Goal: Task Accomplishment & Management: Use online tool/utility

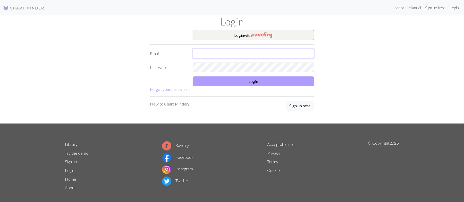
type input "[EMAIL_ADDRESS][DOMAIN_NAME]"
click at [258, 82] on button "Login" at bounding box center [253, 82] width 121 height 10
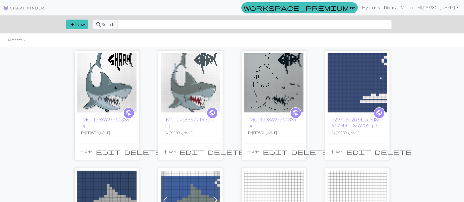
click at [98, 110] on img at bounding box center [106, 82] width 59 height 59
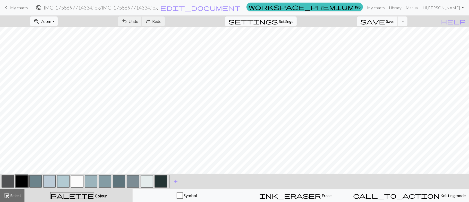
click at [79, 181] on button "button" at bounding box center [77, 182] width 12 height 12
click at [17, 180] on button "button" at bounding box center [21, 182] width 12 height 12
click at [77, 180] on button "button" at bounding box center [77, 182] width 12 height 12
click at [20, 180] on button "button" at bounding box center [21, 182] width 12 height 12
click at [77, 179] on button "button" at bounding box center [77, 182] width 12 height 12
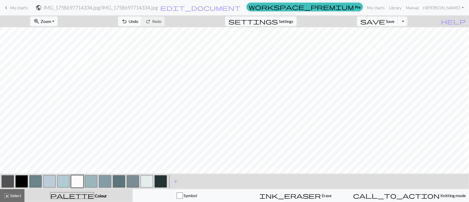
click at [81, 176] on button "button" at bounding box center [77, 182] width 12 height 12
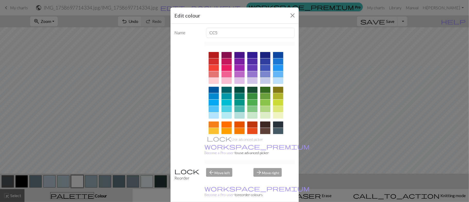
click at [77, 178] on div "Edit colour Name CC5 Use advanced picker workspace_premium Become a Pro user to…" at bounding box center [234, 101] width 469 height 202
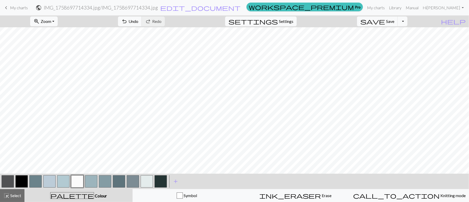
click at [20, 179] on button "button" at bounding box center [21, 182] width 12 height 12
click at [78, 180] on button "button" at bounding box center [77, 182] width 12 height 12
click at [23, 178] on button "button" at bounding box center [21, 182] width 12 height 12
click at [76, 178] on button "button" at bounding box center [77, 182] width 12 height 12
click at [22, 177] on button "button" at bounding box center [21, 182] width 12 height 12
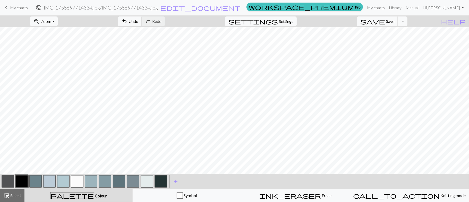
click at [76, 181] on button "button" at bounding box center [77, 182] width 12 height 12
click at [21, 183] on button "button" at bounding box center [21, 182] width 12 height 12
click at [37, 185] on button "button" at bounding box center [35, 182] width 12 height 12
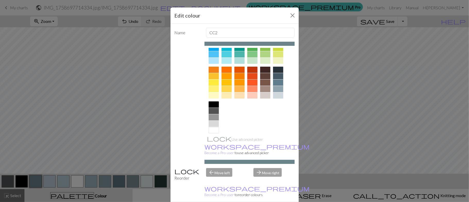
scroll to position [60, 0]
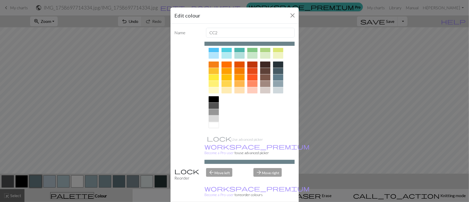
click at [211, 119] on div at bounding box center [214, 119] width 10 height 6
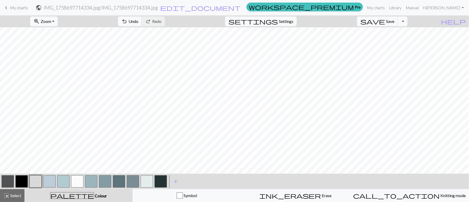
click at [47, 180] on button "button" at bounding box center [49, 182] width 12 height 12
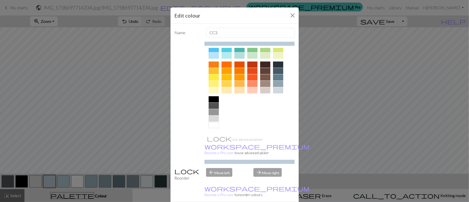
click at [210, 112] on div at bounding box center [214, 112] width 10 height 6
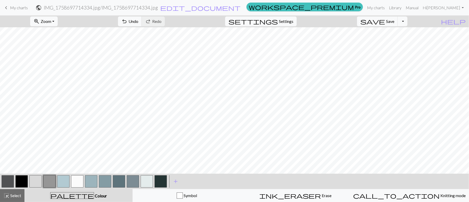
click at [63, 179] on button "button" at bounding box center [63, 182] width 12 height 12
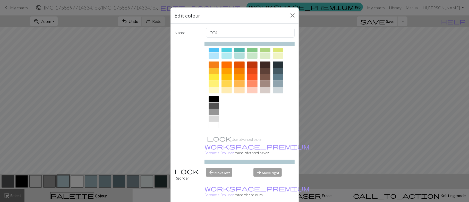
click at [211, 103] on div at bounding box center [214, 99] width 10 height 6
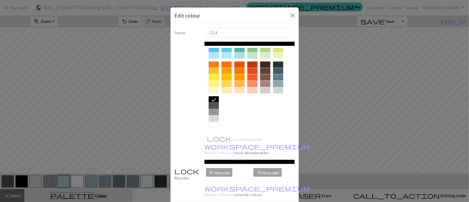
click at [211, 106] on div at bounding box center [214, 106] width 10 height 6
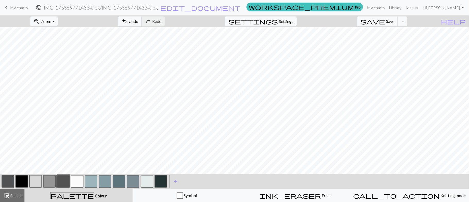
click at [122, 179] on button "button" at bounding box center [119, 182] width 12 height 12
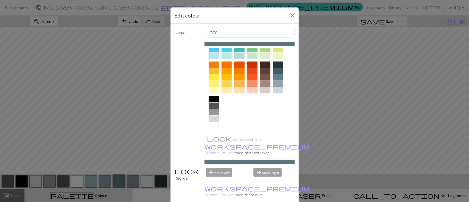
click at [211, 106] on div at bounding box center [214, 106] width 10 height 6
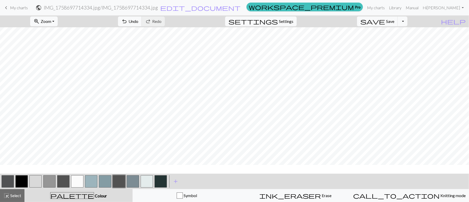
scroll to position [77, 0]
click at [119, 179] on button "button" at bounding box center [119, 182] width 12 height 12
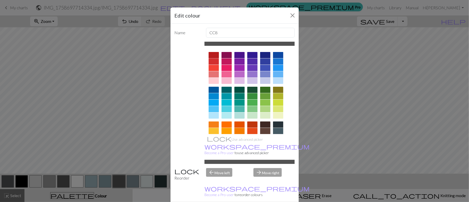
click at [212, 56] on div at bounding box center [214, 55] width 10 height 6
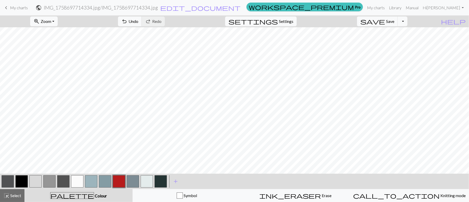
click at [117, 178] on button "button" at bounding box center [119, 182] width 12 height 12
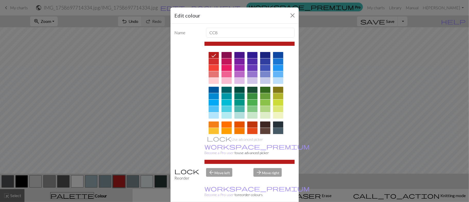
click at [276, 131] on div at bounding box center [278, 131] width 10 height 6
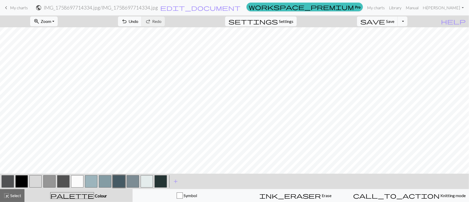
click at [50, 181] on button "button" at bounding box center [49, 182] width 12 height 12
click at [6, 183] on button "button" at bounding box center [8, 182] width 12 height 12
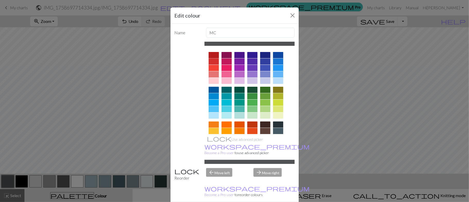
click at [212, 57] on div at bounding box center [214, 55] width 10 height 6
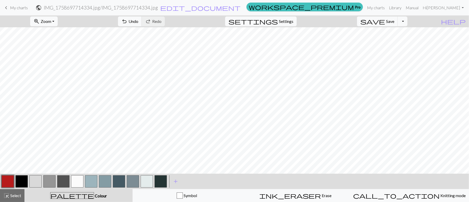
click at [48, 181] on button "button" at bounding box center [49, 182] width 12 height 12
click at [4, 183] on button "button" at bounding box center [8, 182] width 12 height 12
click at [80, 177] on button "button" at bounding box center [77, 182] width 12 height 12
click at [77, 184] on button "button" at bounding box center [77, 182] width 12 height 12
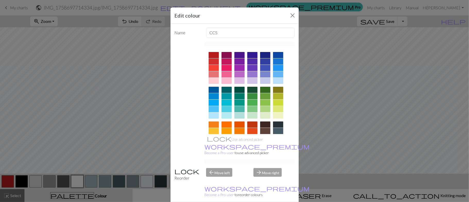
click at [77, 184] on div "Edit colour Name CC5 Use advanced picker workspace_premium Become a Pro user to…" at bounding box center [234, 101] width 469 height 202
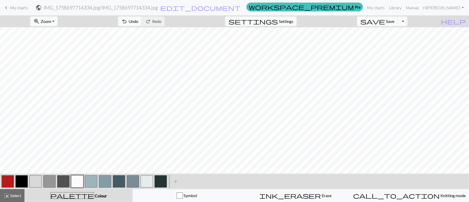
click at [77, 182] on button "button" at bounding box center [77, 182] width 12 height 12
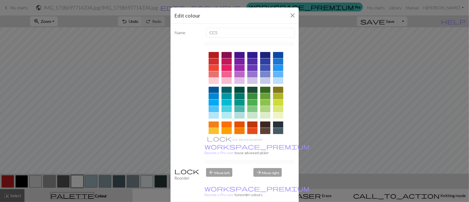
click at [77, 182] on div "Edit colour Name CC5 Use advanced picker workspace_premium Become a Pro user to…" at bounding box center [234, 101] width 469 height 202
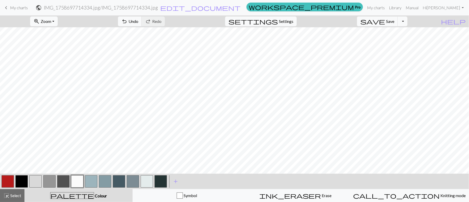
click at [148, 179] on button "button" at bounding box center [147, 182] width 12 height 12
click at [81, 176] on button "button" at bounding box center [77, 182] width 12 height 12
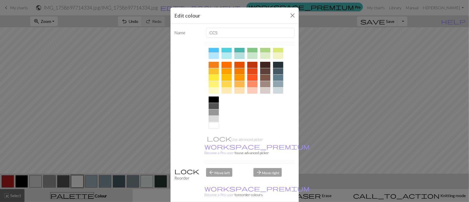
scroll to position [60, 0]
click at [210, 127] on div at bounding box center [214, 125] width 10 height 6
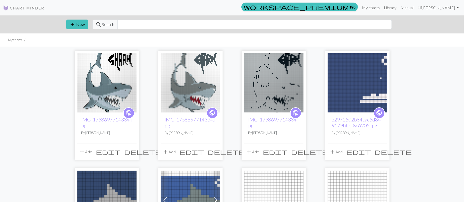
click at [98, 89] on img at bounding box center [106, 82] width 59 height 59
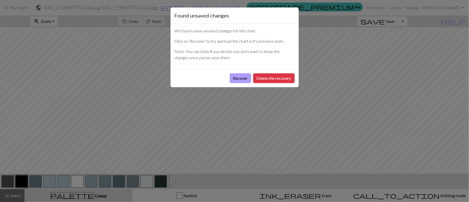
click at [238, 78] on button "Recover" at bounding box center [240, 78] width 21 height 10
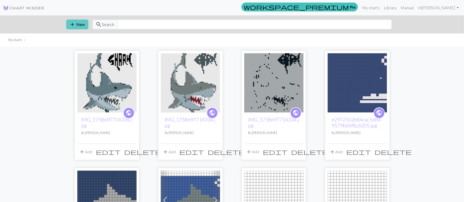
click at [76, 23] on span "add" at bounding box center [73, 24] width 6 height 7
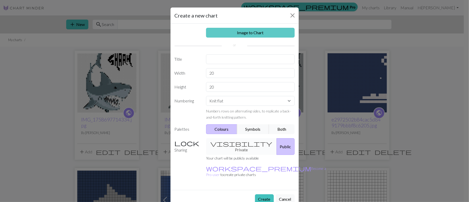
click at [235, 31] on link "Image to Chart" at bounding box center [250, 33] width 89 height 10
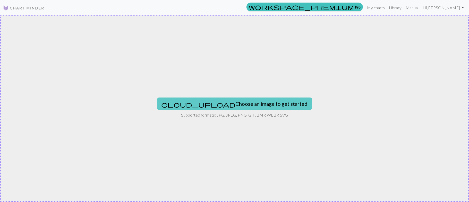
click at [236, 103] on button "cloud_upload Choose an image to get started" at bounding box center [234, 104] width 155 height 12
type input "C:\fakepath\IMG_1758697714334.jpg"
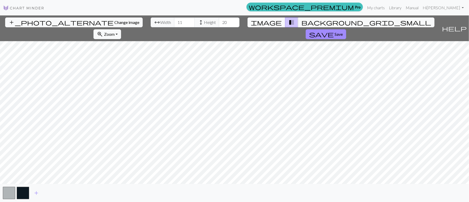
click at [257, 20] on span "image" at bounding box center [266, 22] width 31 height 7
click at [35, 194] on span "add" at bounding box center [36, 193] width 6 height 7
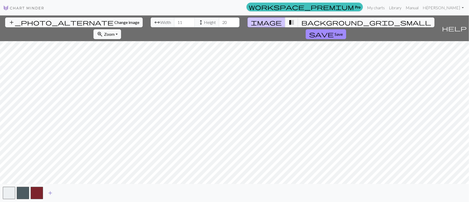
click at [49, 194] on span "add" at bounding box center [50, 193] width 6 height 7
click at [64, 194] on span "add" at bounding box center [64, 193] width 6 height 7
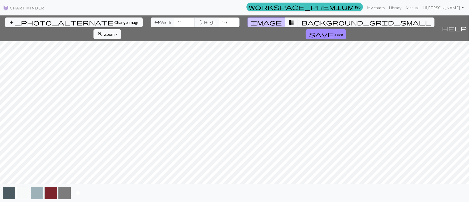
click at [78, 194] on span "add" at bounding box center [78, 193] width 6 height 7
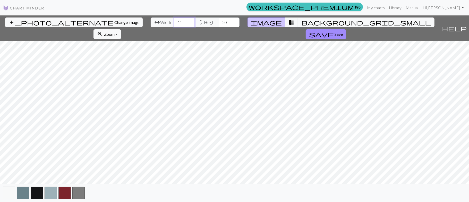
click at [174, 22] on input "11" at bounding box center [184, 23] width 21 height 10
click at [174, 23] on input "11" at bounding box center [184, 23] width 21 height 10
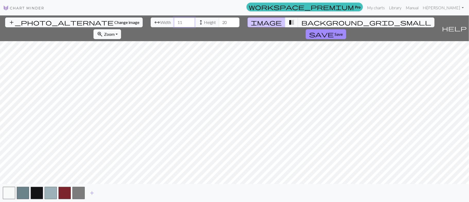
click at [174, 23] on input "11" at bounding box center [184, 23] width 21 height 10
type input "84"
click at [219, 24] on input "20" at bounding box center [229, 23] width 21 height 10
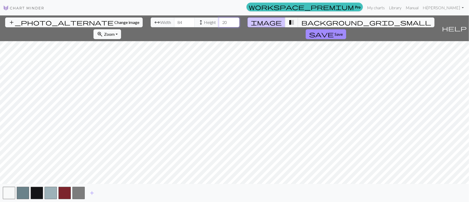
click at [219, 24] on input "20" at bounding box center [229, 23] width 21 height 10
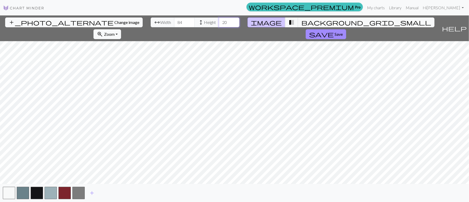
click at [219, 24] on input "20" at bounding box center [229, 23] width 21 height 10
type input "44"
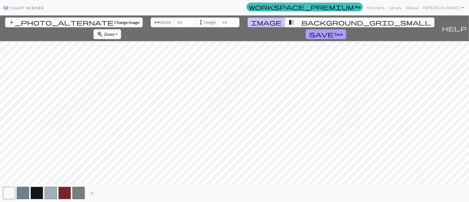
click at [343, 32] on span "Save" at bounding box center [339, 34] width 8 height 5
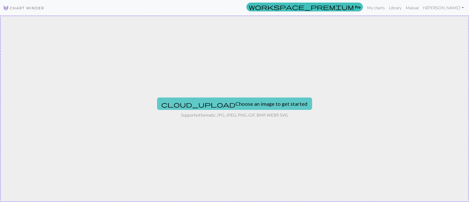
click at [220, 107] on button "cloud_upload Choose an image to get started" at bounding box center [234, 104] width 155 height 12
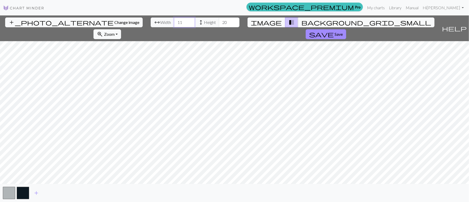
click at [174, 23] on input "11" at bounding box center [184, 23] width 21 height 10
click at [174, 22] on input "11" at bounding box center [184, 23] width 21 height 10
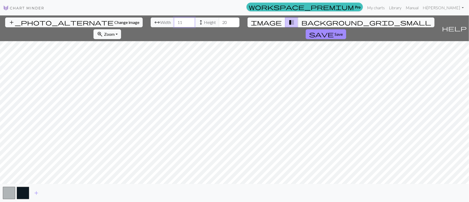
click at [174, 22] on input "11" at bounding box center [184, 23] width 21 height 10
type input "84"
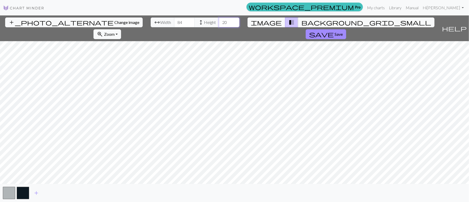
click at [219, 22] on input "20" at bounding box center [229, 23] width 21 height 10
click at [174, 23] on input "84" at bounding box center [184, 23] width 21 height 10
click at [174, 22] on input "84" at bounding box center [184, 23] width 21 height 10
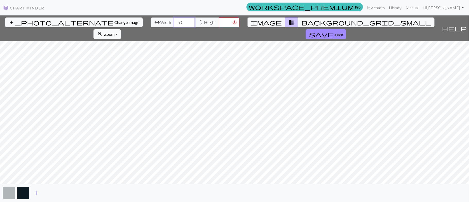
type input "60"
click at [219, 22] on input "number" at bounding box center [229, 23] width 21 height 10
type input "80"
click at [258, 20] on span "image" at bounding box center [266, 22] width 31 height 7
click at [36, 194] on span "add" at bounding box center [36, 193] width 6 height 7
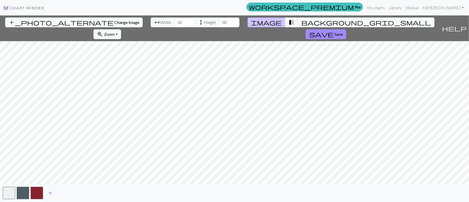
click at [49, 192] on span "add" at bounding box center [50, 193] width 6 height 7
click at [63, 191] on span "add" at bounding box center [64, 193] width 6 height 7
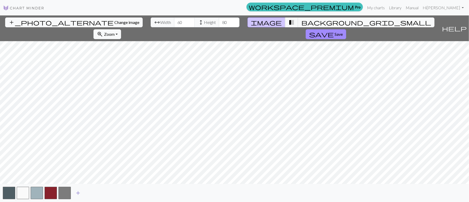
click at [78, 191] on span "add" at bounding box center [78, 193] width 6 height 7
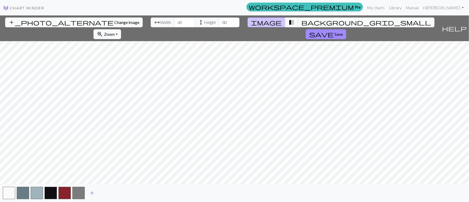
click at [91, 193] on span "add" at bounding box center [92, 193] width 6 height 7
click at [105, 192] on span "add" at bounding box center [106, 193] width 6 height 7
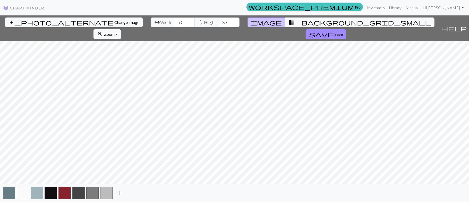
click at [121, 194] on span "add" at bounding box center [120, 193] width 6 height 7
click at [132, 192] on span "add" at bounding box center [134, 193] width 6 height 7
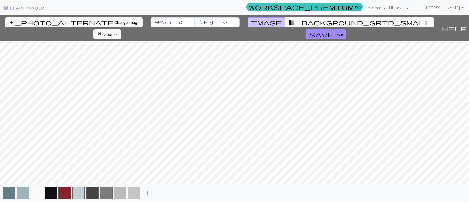
click at [145, 192] on span "add" at bounding box center [148, 193] width 6 height 7
click at [159, 192] on span "add" at bounding box center [162, 193] width 6 height 7
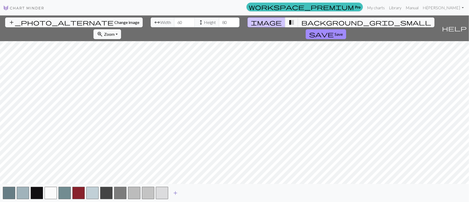
click at [174, 192] on span "add" at bounding box center [175, 193] width 6 height 7
click at [189, 191] on span "add" at bounding box center [189, 193] width 6 height 7
click at [203, 191] on span "add" at bounding box center [203, 193] width 6 height 7
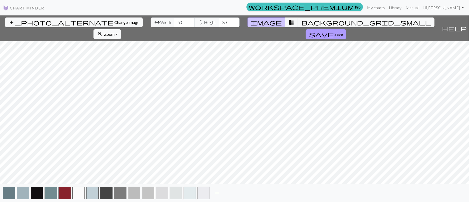
click at [334, 31] on span "save" at bounding box center [321, 34] width 25 height 7
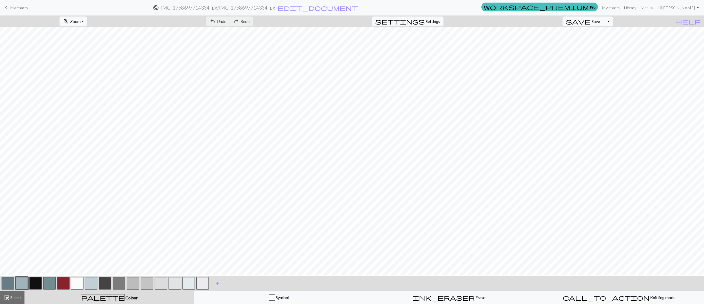
click at [37, 202] on button "button" at bounding box center [35, 283] width 12 height 12
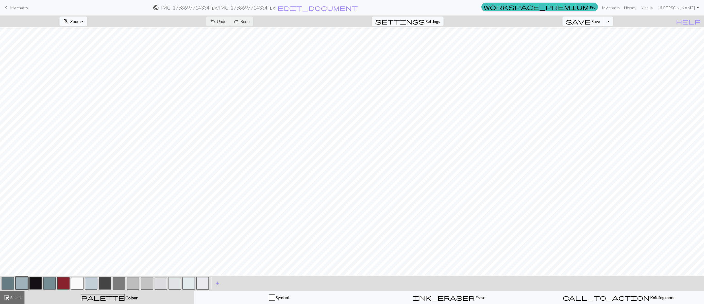
click at [37, 202] on button "button" at bounding box center [35, 283] width 12 height 12
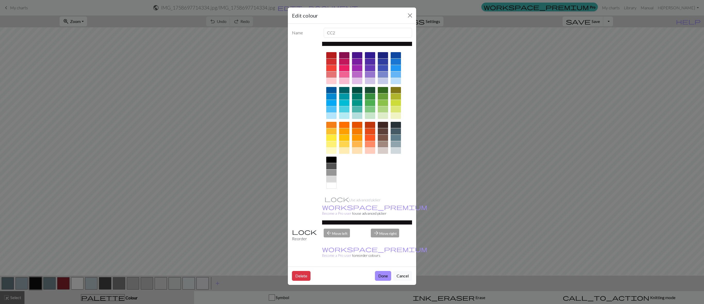
click at [329, 158] on div at bounding box center [331, 159] width 10 height 6
click at [383, 202] on button "Done" at bounding box center [383, 276] width 16 height 10
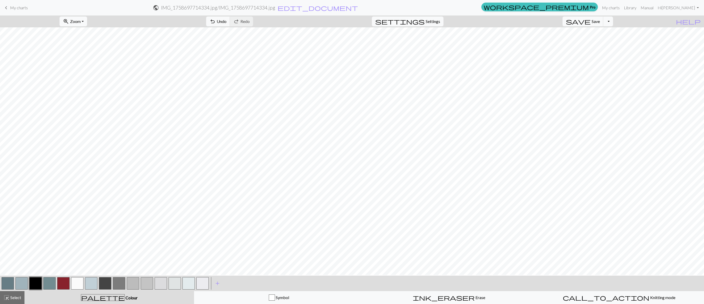
click at [257, 20] on div "undo Undo Undo redo Redo Redo" at bounding box center [229, 21] width 55 height 12
click at [227, 23] on span "Undo" at bounding box center [222, 21] width 10 height 5
click at [227, 21] on span "Undo" at bounding box center [222, 21] width 10 height 5
click at [77, 202] on button "button" at bounding box center [77, 283] width 12 height 12
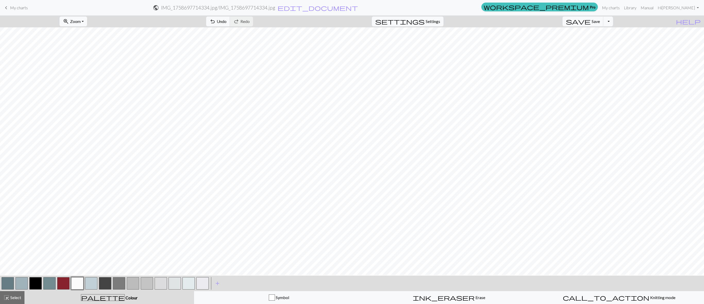
click at [76, 202] on button "button" at bounding box center [77, 283] width 12 height 12
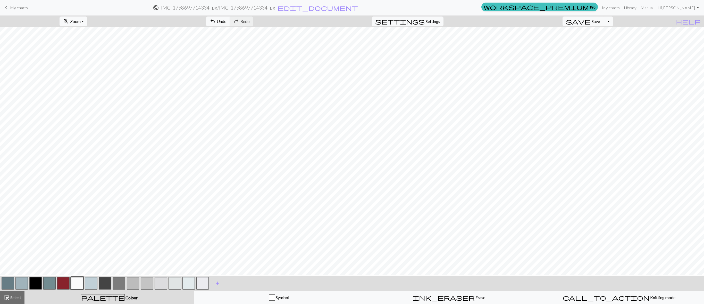
click at [74, 202] on button "button" at bounding box center [77, 283] width 12 height 12
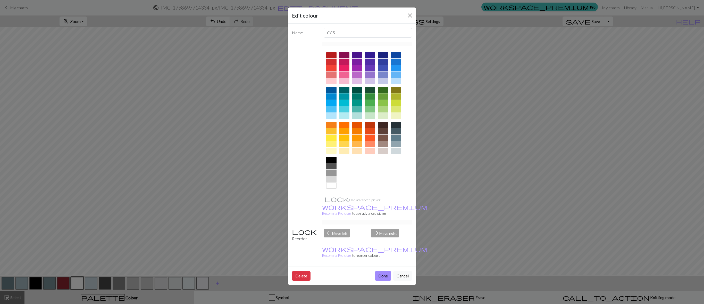
click at [74, 202] on div "Edit colour Name CC5 Use advanced picker workspace_premium Become a Pro user to…" at bounding box center [352, 152] width 704 height 304
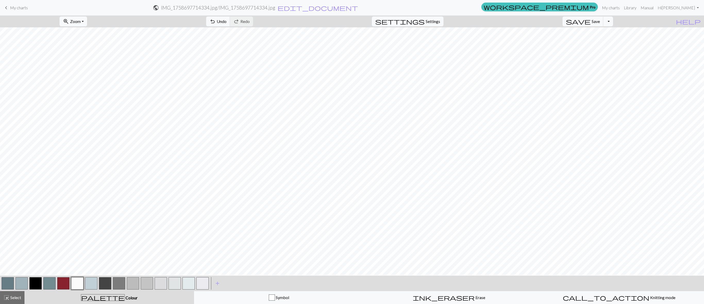
click at [162, 202] on button "button" at bounding box center [161, 283] width 12 height 12
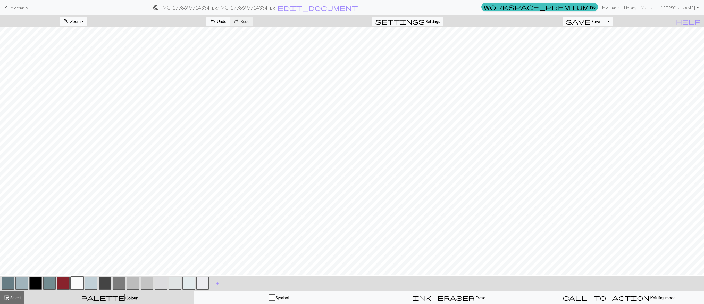
click at [162, 202] on button "button" at bounding box center [161, 283] width 12 height 12
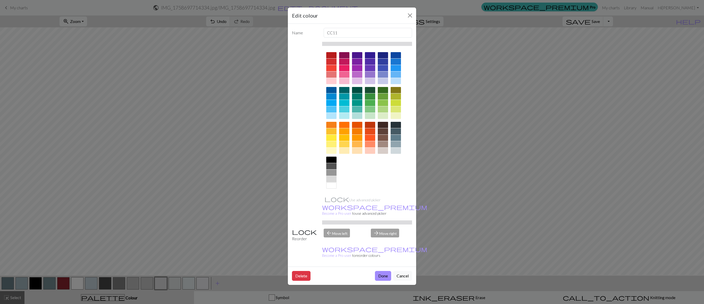
click at [162, 202] on div "Edit colour Name CC11 Use advanced picker workspace_premium Become a Pro user t…" at bounding box center [352, 152] width 704 height 304
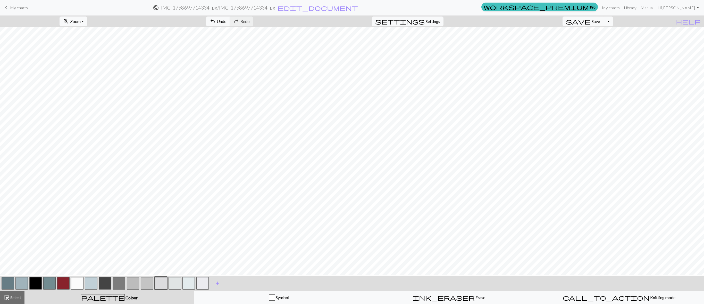
click at [74, 202] on button "button" at bounding box center [77, 283] width 12 height 12
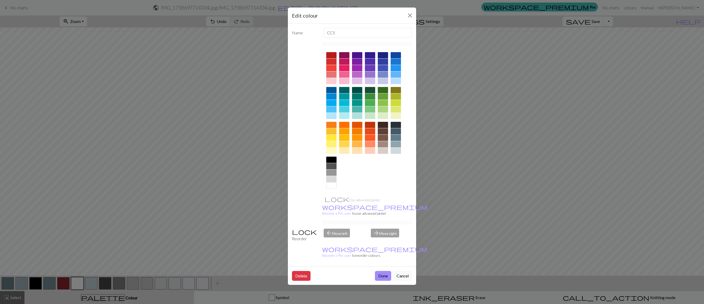
click at [74, 202] on div "Edit colour Name CC5 Use advanced picker workspace_premium Become a Pro user to…" at bounding box center [352, 152] width 704 height 304
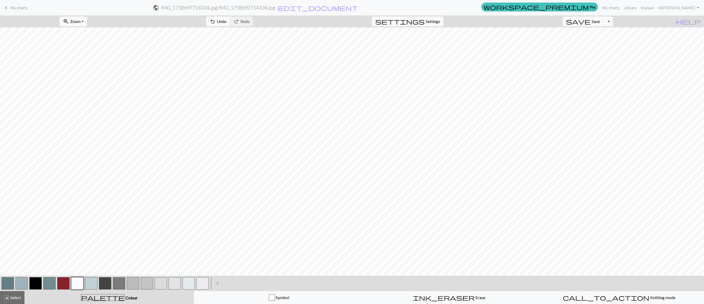
click at [36, 202] on button "button" at bounding box center [35, 283] width 12 height 12
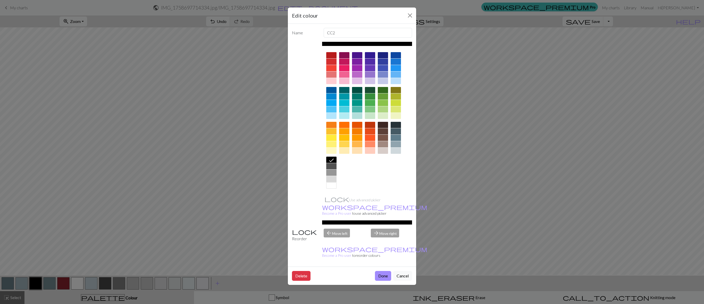
click at [160, 202] on div "Edit colour Name CC2 Use advanced picker workspace_premium Become a Pro user to…" at bounding box center [352, 152] width 704 height 304
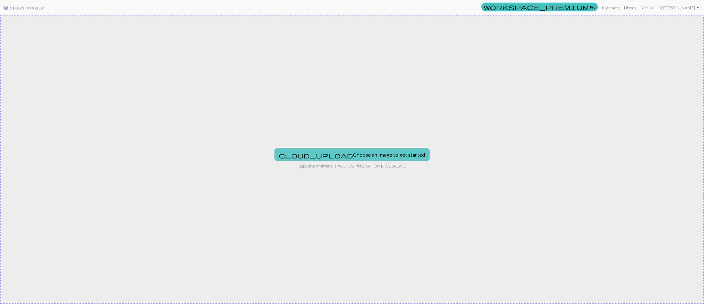
click at [358, 155] on button "cloud_upload Choose an image to get started" at bounding box center [352, 154] width 155 height 12
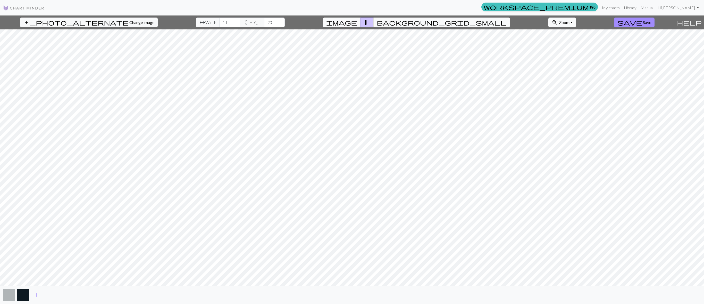
click at [357, 23] on span "image" at bounding box center [341, 22] width 31 height 7
click at [36, 202] on span "add" at bounding box center [36, 294] width 6 height 7
click at [47, 202] on span "add" at bounding box center [50, 294] width 6 height 7
click at [63, 202] on span "add" at bounding box center [64, 294] width 6 height 7
click at [79, 202] on span "add" at bounding box center [78, 294] width 6 height 7
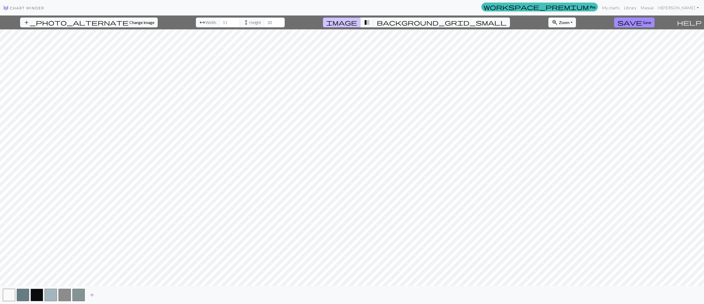
click at [92, 202] on span "add" at bounding box center [92, 294] width 6 height 7
click at [107, 202] on span "add" at bounding box center [106, 294] width 6 height 7
click at [116, 202] on button "add" at bounding box center [119, 295] width 13 height 10
click at [135, 202] on span "add" at bounding box center [134, 294] width 6 height 7
click at [147, 202] on span "add" at bounding box center [148, 294] width 6 height 7
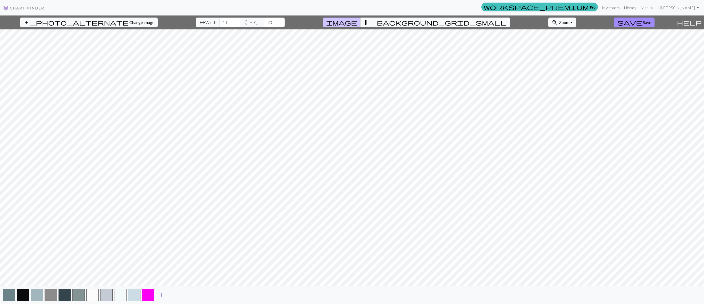
click at [163, 202] on span "add" at bounding box center [162, 294] width 6 height 7
click at [176, 202] on span "add" at bounding box center [175, 294] width 6 height 7
click at [188, 202] on span "add" at bounding box center [189, 294] width 6 height 7
click at [203, 202] on span "add" at bounding box center [203, 294] width 6 height 7
click at [215, 202] on span "add" at bounding box center [217, 294] width 6 height 7
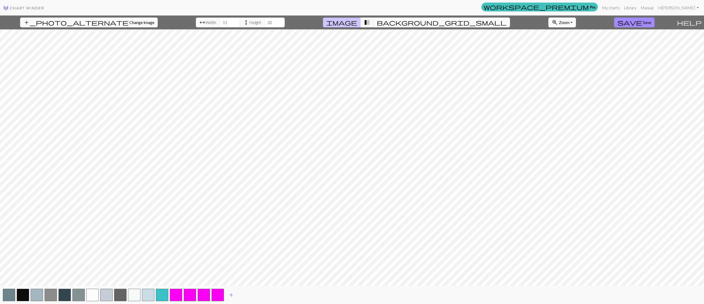
click at [229, 202] on button "add" at bounding box center [231, 295] width 13 height 10
click at [243, 202] on div "add" at bounding box center [352, 295] width 704 height 18
click at [245, 202] on span "add" at bounding box center [245, 294] width 6 height 7
click at [257, 202] on span "add" at bounding box center [259, 294] width 6 height 7
click at [175, 202] on button "button" at bounding box center [176, 294] width 12 height 12
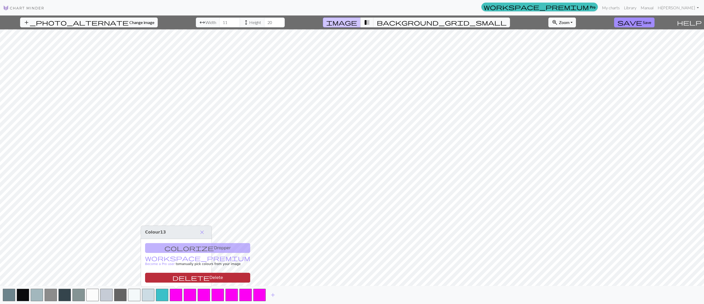
click at [186, 202] on button "delete Delete" at bounding box center [197, 277] width 105 height 10
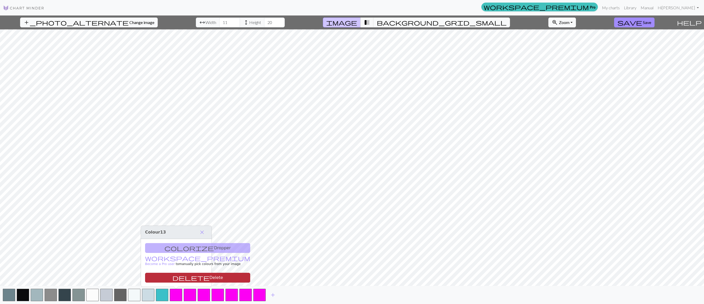
click at [186, 202] on button "delete Delete" at bounding box center [197, 277] width 105 height 10
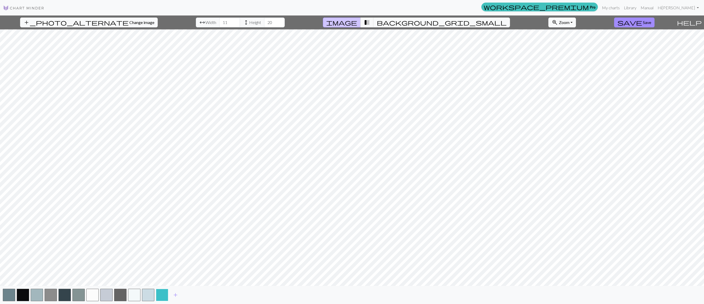
click at [163, 202] on button "button" at bounding box center [162, 294] width 12 height 12
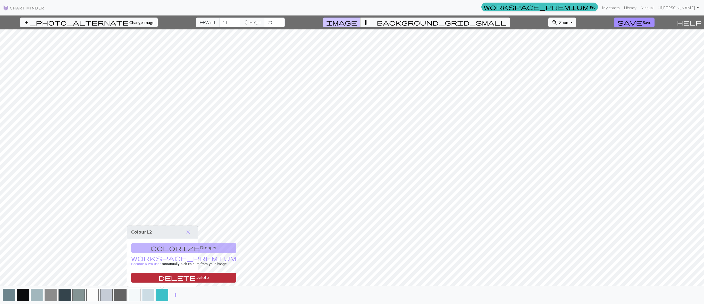
click at [159, 202] on span "delete" at bounding box center [177, 277] width 37 height 7
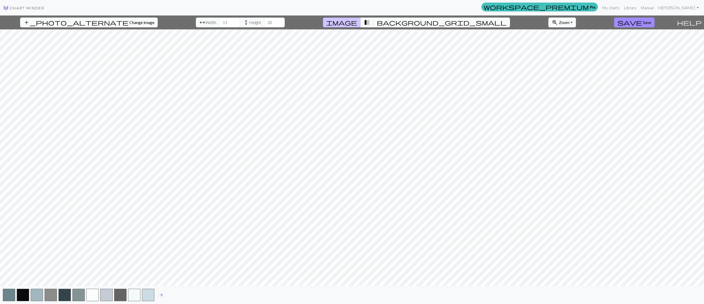
click at [162, 202] on span "add" at bounding box center [162, 294] width 6 height 7
click at [162, 202] on button "button" at bounding box center [162, 294] width 12 height 12
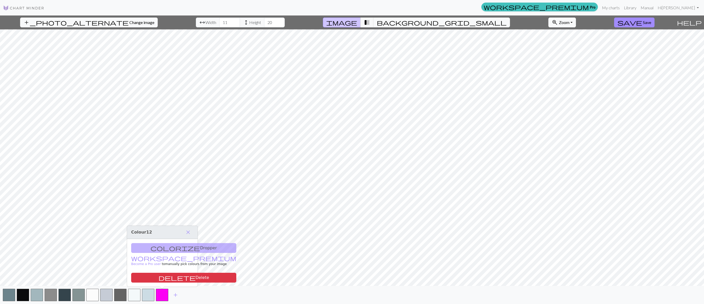
click at [169, 202] on div "colorize Dropper workspace_premium Become a Pro user to manually pick colours f…" at bounding box center [162, 263] width 71 height 48
click at [170, 202] on div "colorize Dropper workspace_premium Become a Pro user to manually pick colours f…" at bounding box center [162, 263] width 71 height 48
drag, startPoint x: 169, startPoint y: 248, endPoint x: 186, endPoint y: 231, distance: 23.7
click at [186, 202] on div "Colour 12 close colorize Dropper workspace_premium Become a Pro user to manuall…" at bounding box center [162, 256] width 71 height 61
click at [186, 202] on span "close" at bounding box center [188, 231] width 6 height 7
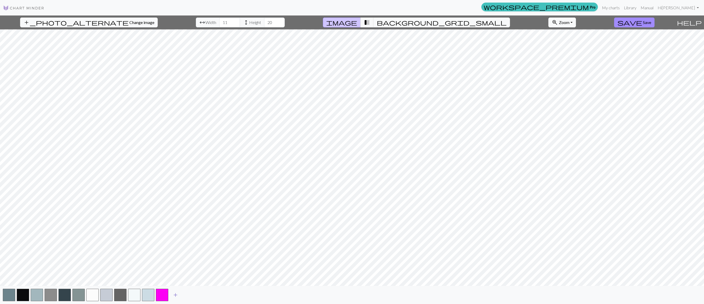
click at [178, 202] on span "add" at bounding box center [175, 294] width 6 height 7
click at [219, 22] on input "11" at bounding box center [229, 23] width 21 height 10
type input "65"
click at [264, 20] on input "20" at bounding box center [274, 23] width 21 height 10
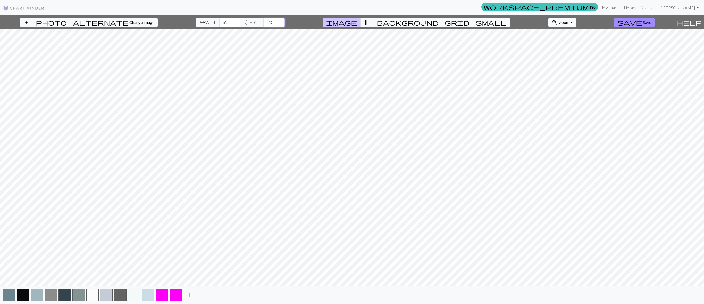
click at [264, 20] on input "20" at bounding box center [274, 23] width 21 height 10
type input "80"
click at [190, 202] on span "add" at bounding box center [189, 294] width 6 height 7
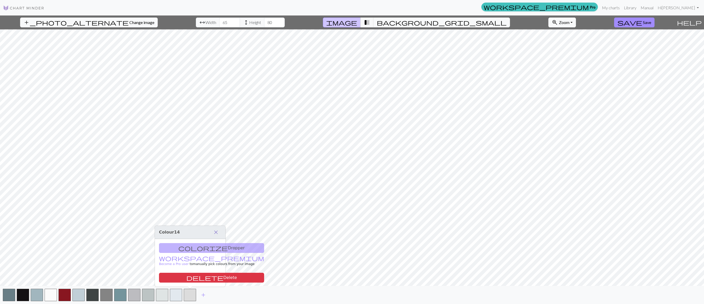
click at [217, 202] on span "close" at bounding box center [216, 231] width 6 height 7
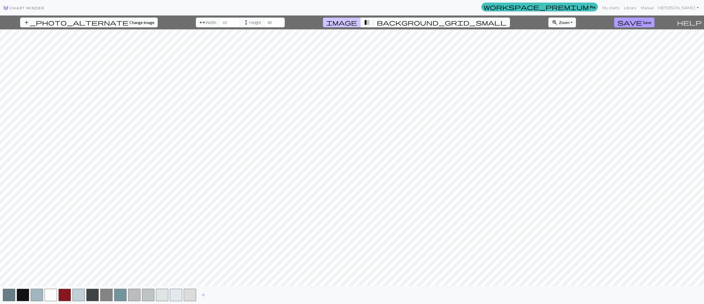
click at [469, 19] on button "save Save" at bounding box center [634, 23] width 40 height 10
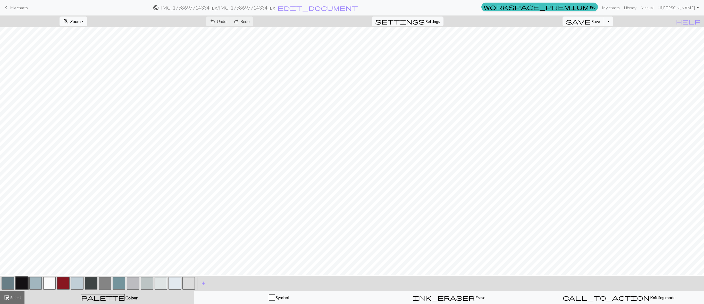
click at [159, 202] on button "button" at bounding box center [161, 283] width 12 height 12
click at [158, 202] on button "button" at bounding box center [161, 283] width 12 height 12
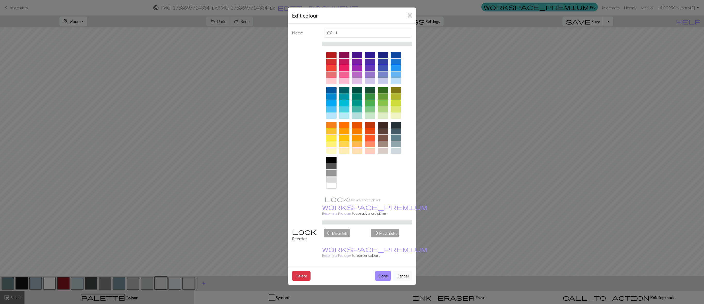
click at [332, 166] on div at bounding box center [331, 166] width 10 height 6
click at [378, 202] on button "Done" at bounding box center [383, 276] width 16 height 10
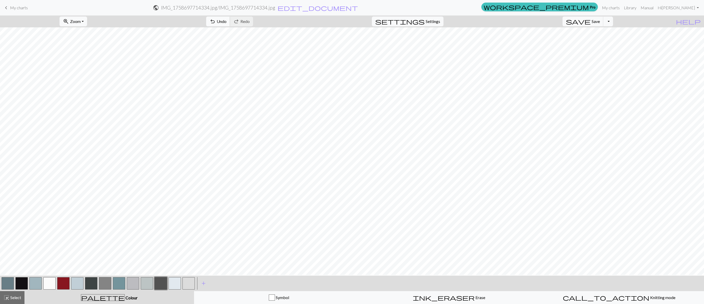
click at [227, 21] on span "Undo" at bounding box center [222, 21] width 10 height 5
click at [8, 202] on button "button" at bounding box center [8, 283] width 12 height 12
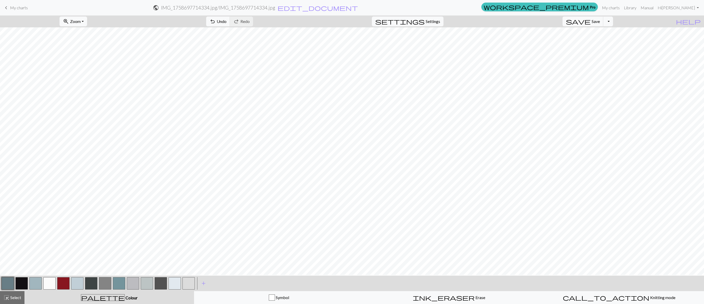
click at [8, 202] on button "button" at bounding box center [8, 283] width 12 height 12
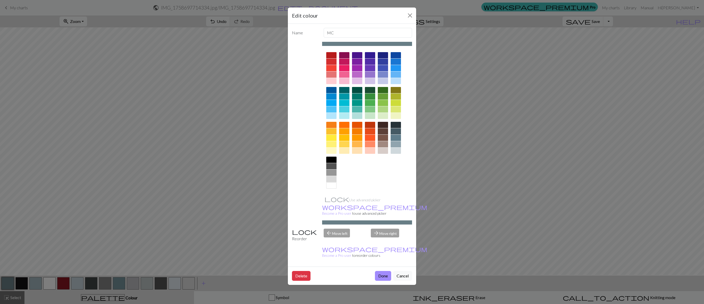
click at [331, 175] on div at bounding box center [331, 172] width 10 height 6
click at [379, 202] on button "Done" at bounding box center [383, 276] width 16 height 10
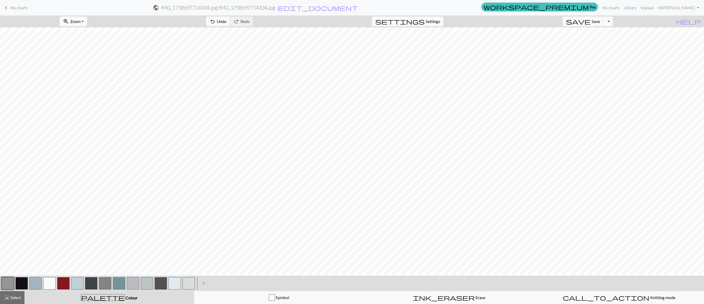
click at [21, 202] on button "button" at bounding box center [21, 283] width 12 height 12
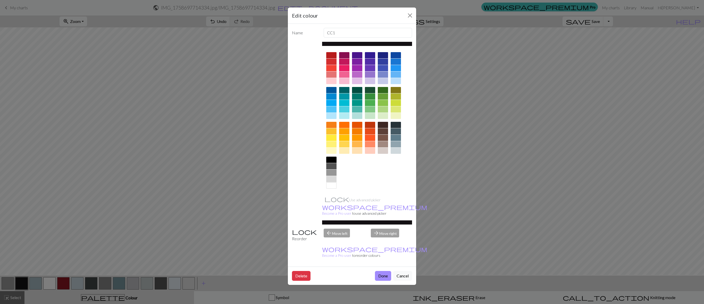
click at [21, 202] on div "Edit colour Name CC1 Use advanced picker workspace_premium Become a Pro user to…" at bounding box center [352, 152] width 704 height 304
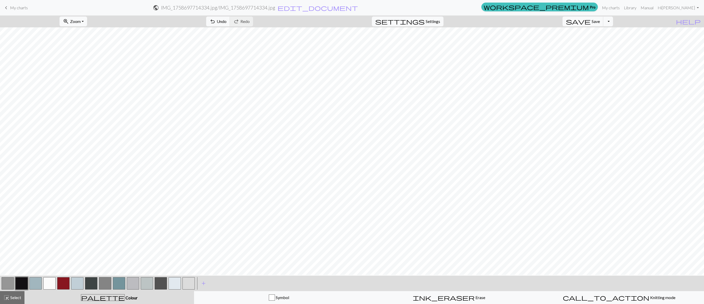
click at [21, 202] on button "button" at bounding box center [21, 283] width 12 height 12
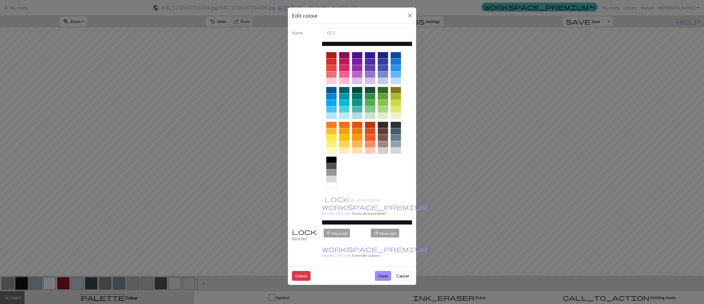
click at [332, 159] on div at bounding box center [331, 159] width 10 height 6
click at [377, 202] on button "Done" at bounding box center [383, 276] width 16 height 10
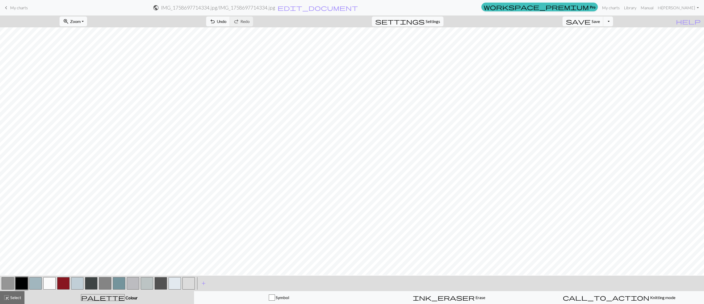
click at [92, 202] on button "button" at bounding box center [91, 283] width 12 height 12
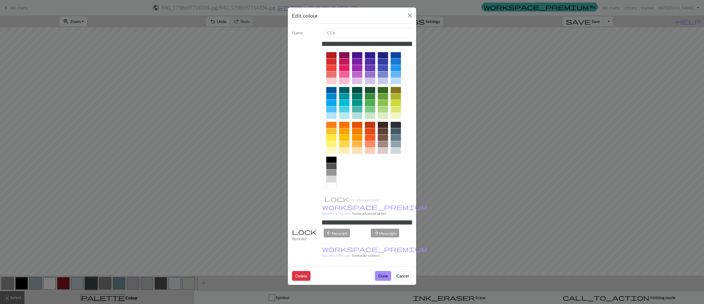
click at [330, 164] on div at bounding box center [331, 166] width 10 height 6
click at [377, 202] on button "Done" at bounding box center [383, 276] width 16 height 10
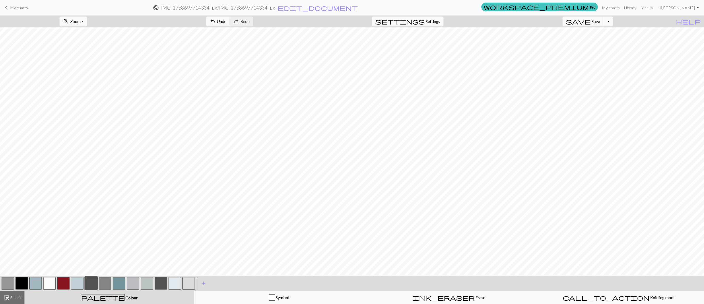
click at [5, 202] on button "button" at bounding box center [8, 283] width 12 height 12
click at [4, 202] on button "button" at bounding box center [8, 283] width 12 height 12
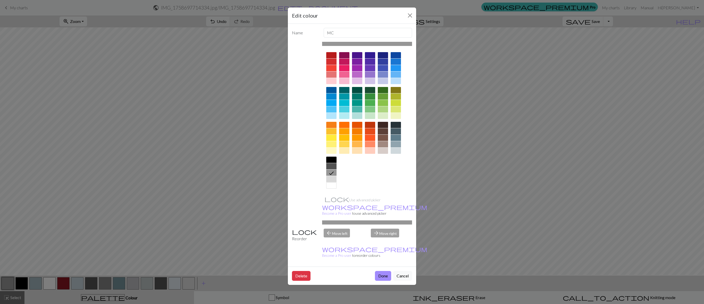
click at [54, 170] on div "Edit colour Name MC Use advanced picker workspace_premium Become a Pro user to …" at bounding box center [352, 152] width 704 height 304
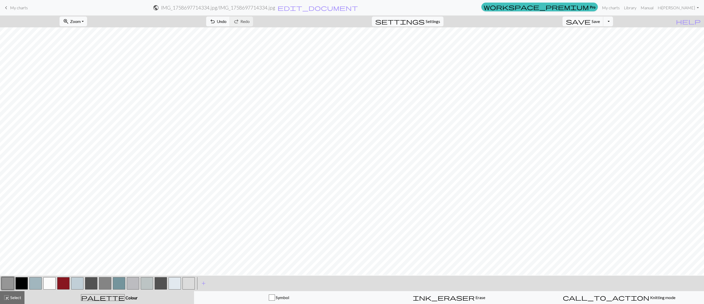
click at [19, 202] on button "button" at bounding box center [21, 283] width 12 height 12
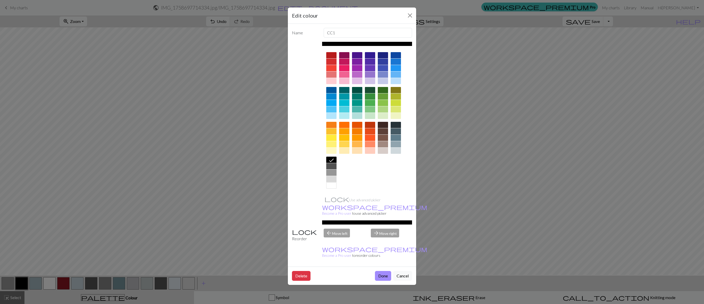
click at [19, 202] on div "Edit colour Name CC1 Use advanced picker workspace_premium Become a Pro user to…" at bounding box center [352, 152] width 704 height 304
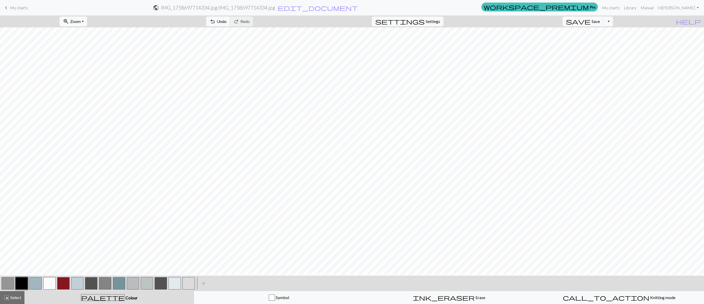
click at [91, 202] on button "button" at bounding box center [91, 283] width 12 height 12
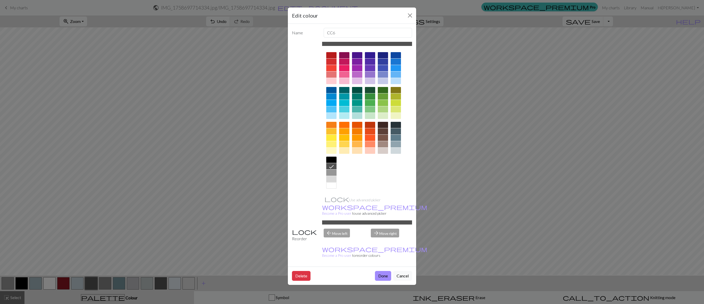
click at [91, 202] on div "Edit colour Name CC6 Use advanced picker workspace_premium Become a Pro user to…" at bounding box center [352, 152] width 704 height 304
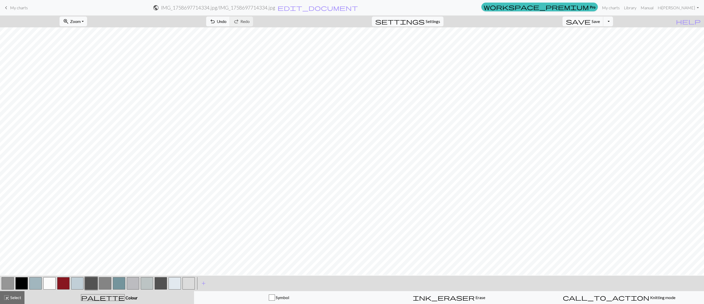
click at [34, 202] on button "button" at bounding box center [35, 283] width 12 height 12
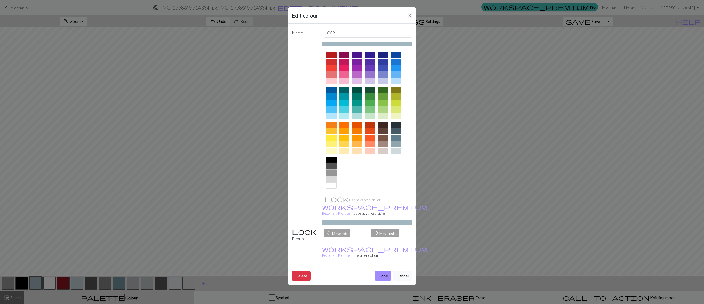
click at [330, 168] on div at bounding box center [331, 166] width 10 height 6
click at [378, 202] on button "Done" at bounding box center [383, 276] width 16 height 10
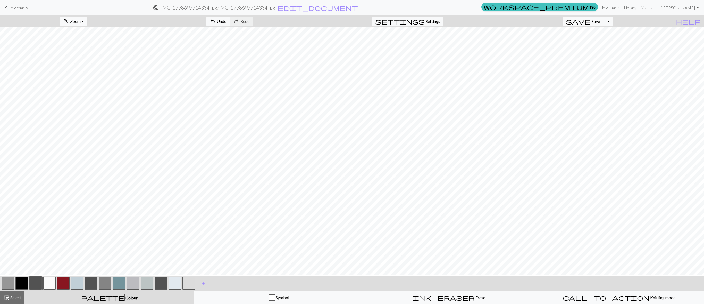
click at [79, 202] on button "button" at bounding box center [77, 283] width 12 height 12
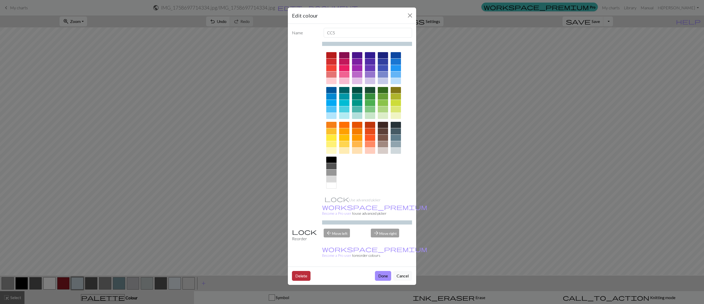
click at [302, 202] on button "Delete" at bounding box center [301, 276] width 19 height 10
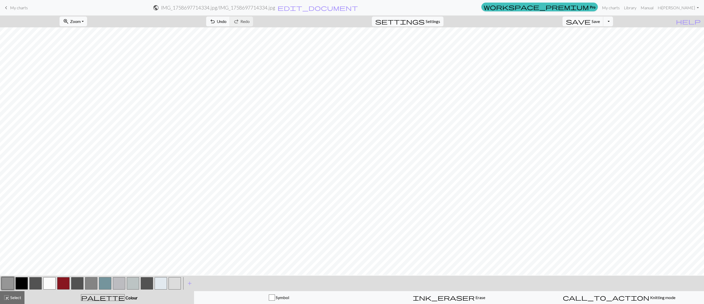
click at [173, 202] on button "button" at bounding box center [175, 283] width 12 height 12
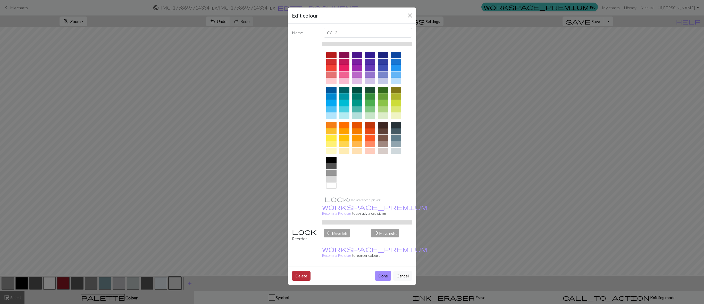
click at [304, 202] on button "Delete" at bounding box center [301, 276] width 19 height 10
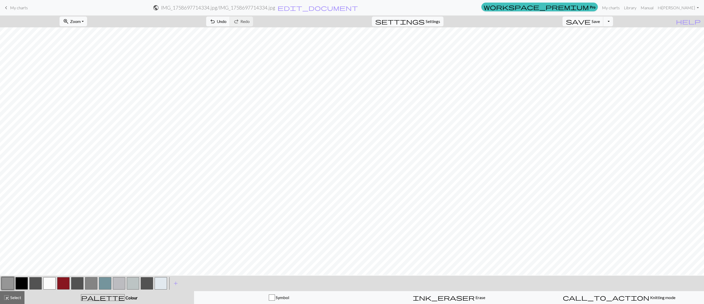
click at [161, 202] on button "button" at bounding box center [161, 283] width 12 height 12
click at [156, 202] on button "button" at bounding box center [161, 283] width 12 height 12
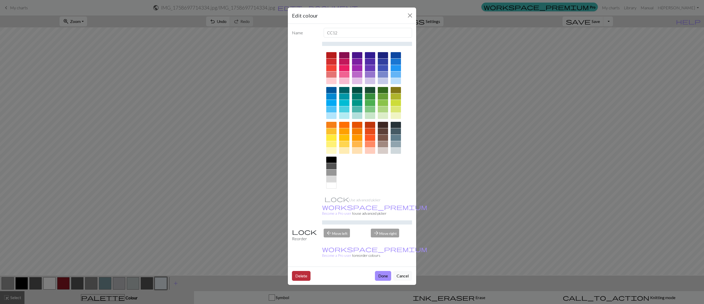
click at [298, 202] on button "Delete" at bounding box center [301, 276] width 19 height 10
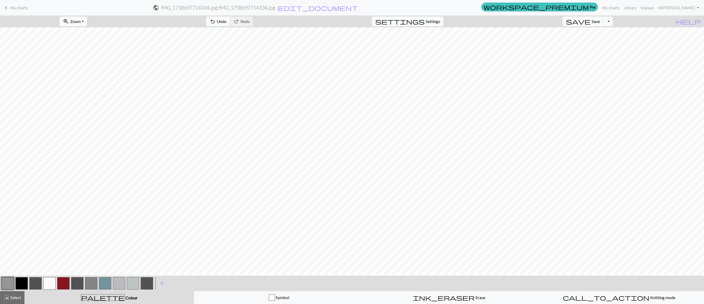
click at [145, 202] on button "button" at bounding box center [147, 283] width 12 height 12
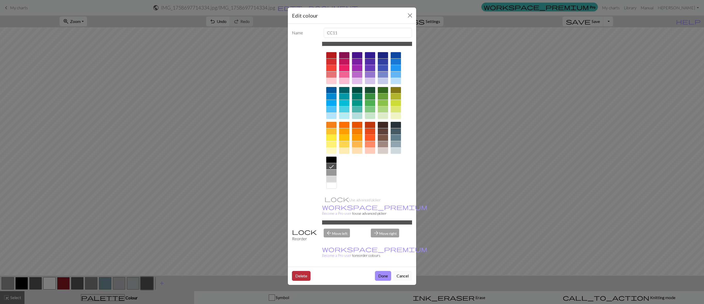
click at [306, 202] on button "Delete" at bounding box center [301, 276] width 19 height 10
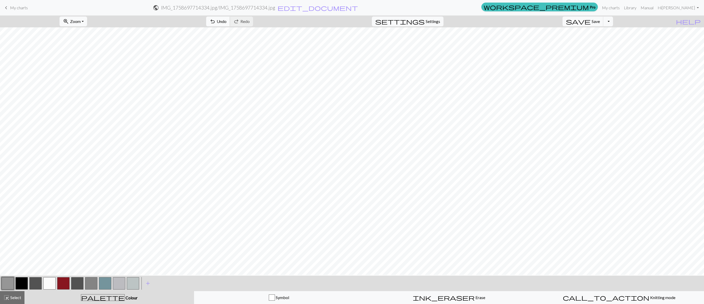
click at [216, 20] on span "undo" at bounding box center [213, 21] width 6 height 7
click at [134, 202] on button "button" at bounding box center [133, 283] width 12 height 12
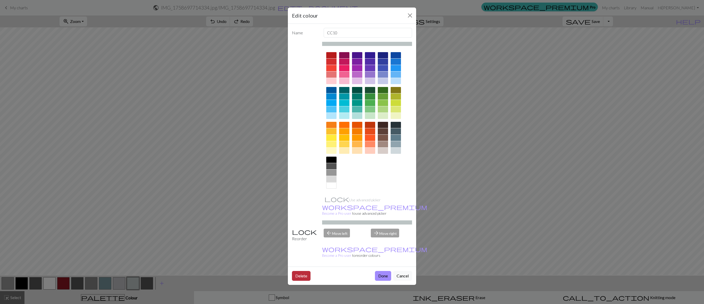
click at [296, 202] on button "Delete" at bounding box center [301, 276] width 19 height 10
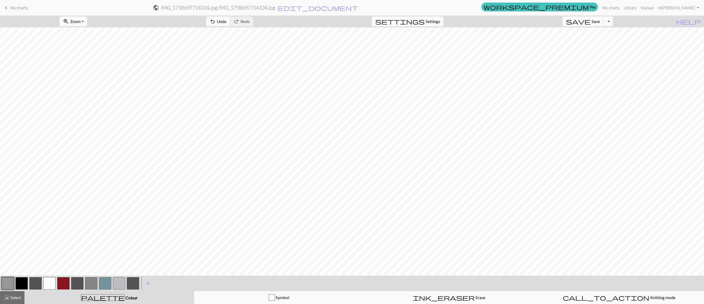
click at [114, 202] on button "button" at bounding box center [119, 283] width 12 height 12
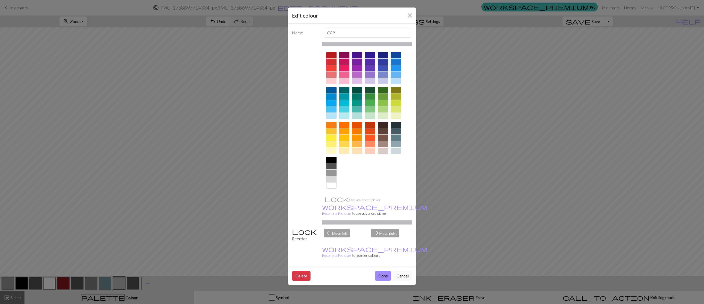
click at [332, 174] on div at bounding box center [331, 172] width 10 height 6
click at [386, 202] on button "Done" at bounding box center [383, 276] width 16 height 10
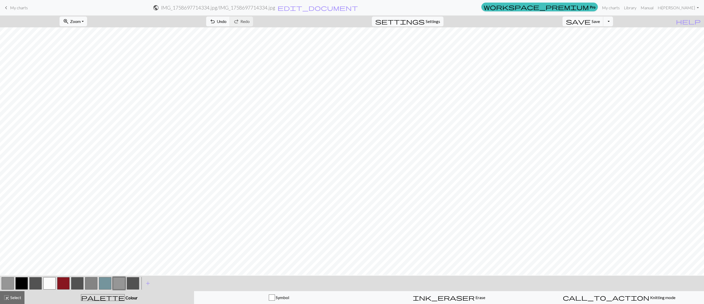
click at [105, 202] on button "button" at bounding box center [105, 283] width 12 height 12
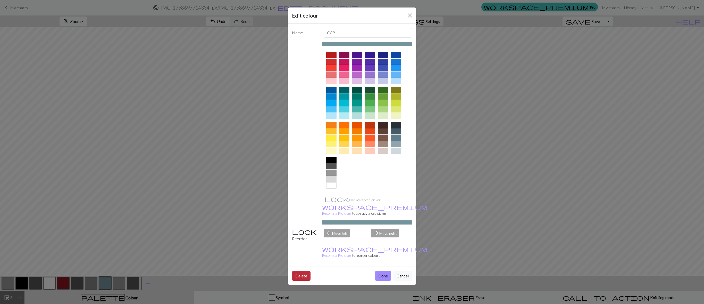
click at [300, 202] on button "Delete" at bounding box center [301, 276] width 19 height 10
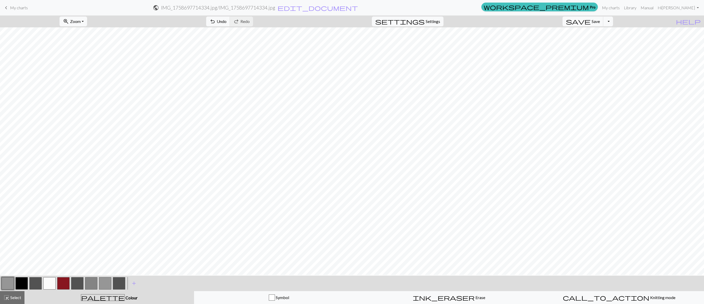
click at [51, 202] on button "button" at bounding box center [49, 283] width 12 height 12
click at [9, 202] on button "button" at bounding box center [8, 283] width 12 height 12
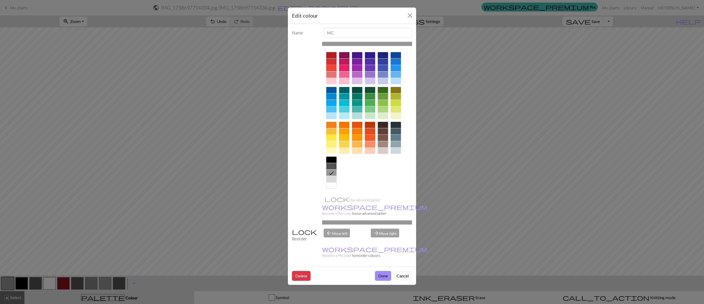
click at [151, 168] on div "Edit colour Name MC Use advanced picker workspace_premium Become a Pro user to …" at bounding box center [352, 152] width 704 height 304
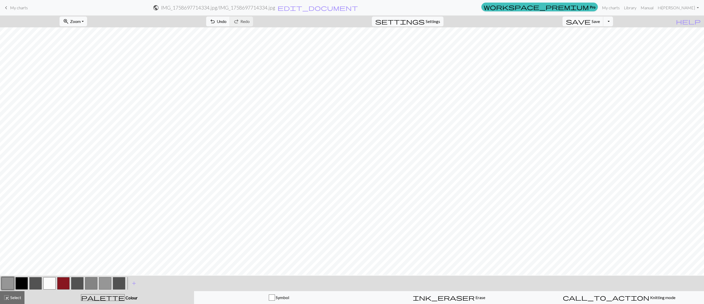
click at [47, 202] on button "button" at bounding box center [49, 283] width 12 height 12
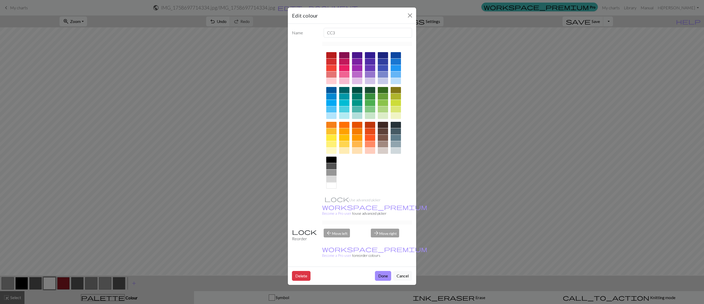
click at [47, 202] on div "Edit colour Name CC3 Use advanced picker workspace_premium Become a Pro user to…" at bounding box center [352, 152] width 704 height 304
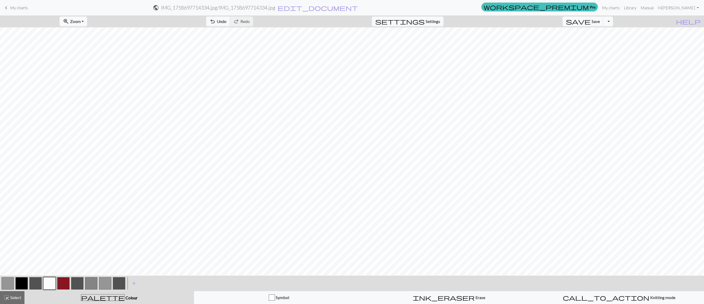
click at [61, 202] on button "button" at bounding box center [63, 283] width 12 height 12
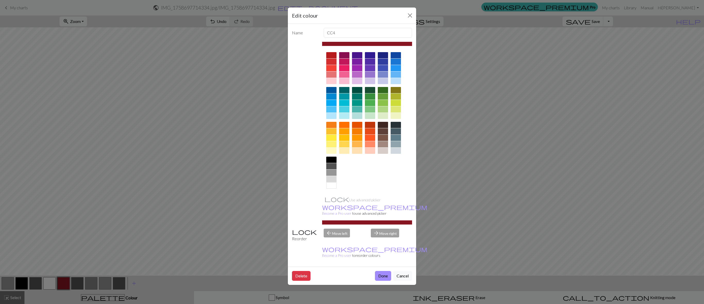
click at [61, 202] on div "Edit colour Name CC4 Use advanced picker workspace_premium Become a Pro user to…" at bounding box center [352, 152] width 704 height 304
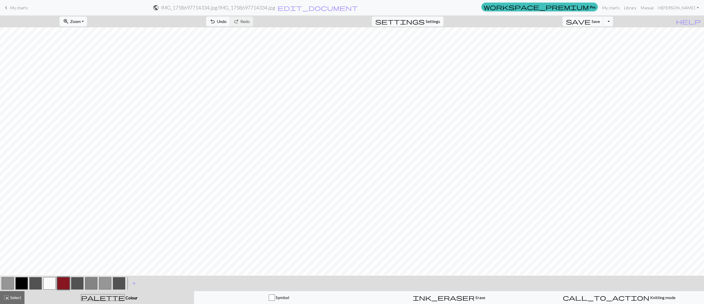
click at [105, 202] on button "button" at bounding box center [105, 283] width 12 height 12
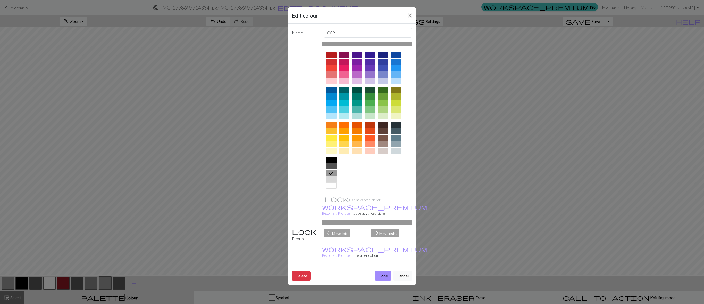
click at [396, 123] on div at bounding box center [396, 125] width 10 height 6
click at [385, 202] on button "Done" at bounding box center [383, 276] width 16 height 10
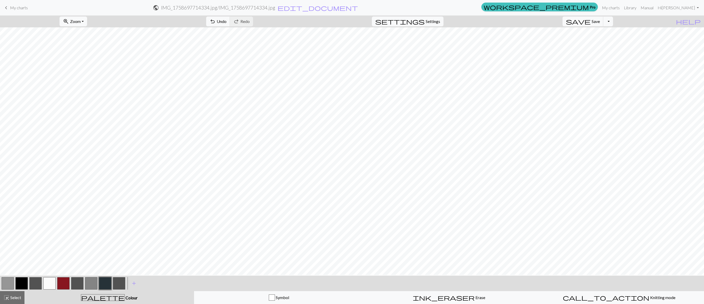
click at [104, 202] on button "button" at bounding box center [105, 283] width 12 height 12
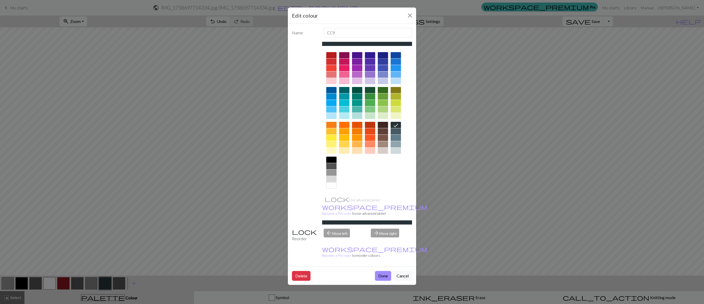
click at [384, 57] on div at bounding box center [383, 55] width 10 height 6
click at [384, 57] on icon at bounding box center [383, 56] width 6 height 6
click at [382, 202] on button "Done" at bounding box center [383, 276] width 16 height 10
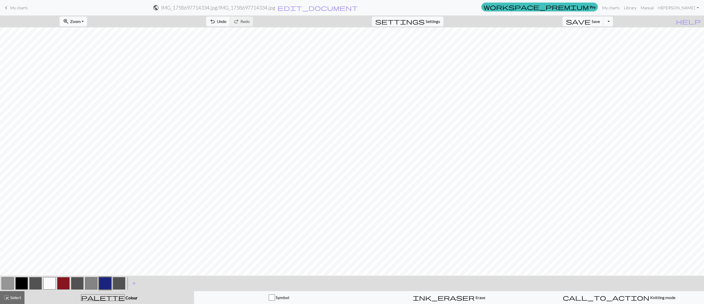
click at [51, 202] on button "button" at bounding box center [49, 283] width 12 height 12
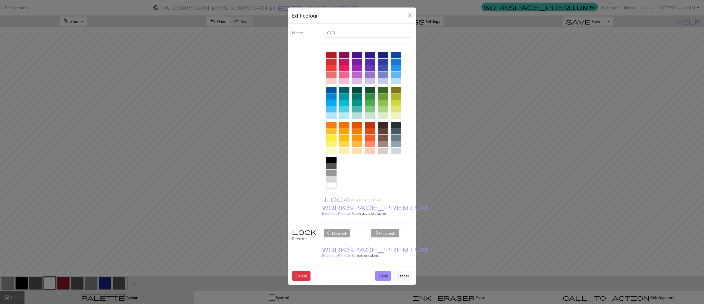
click at [333, 187] on div at bounding box center [331, 185] width 10 height 6
click at [384, 202] on button "Done" at bounding box center [383, 276] width 16 height 10
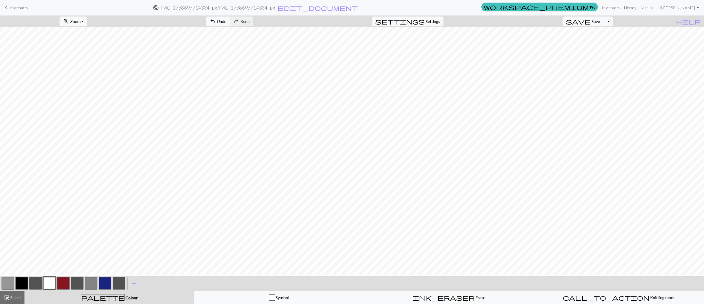
click at [63, 202] on button "button" at bounding box center [63, 283] width 12 height 12
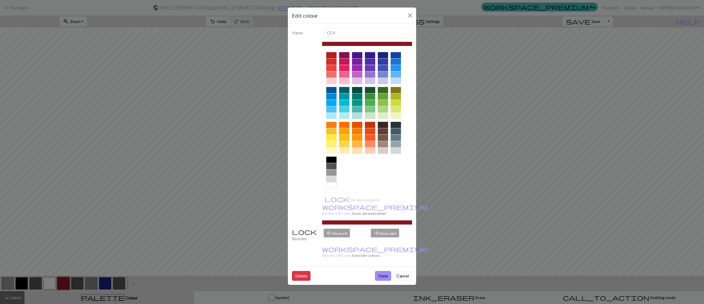
click at [175, 202] on div "Edit colour Name CC4 Use advanced picker workspace_premium Become a Pro user to…" at bounding box center [352, 152] width 704 height 304
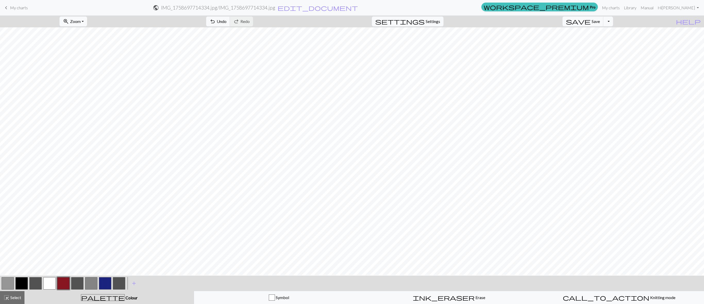
click at [47, 202] on button "button" at bounding box center [49, 283] width 12 height 12
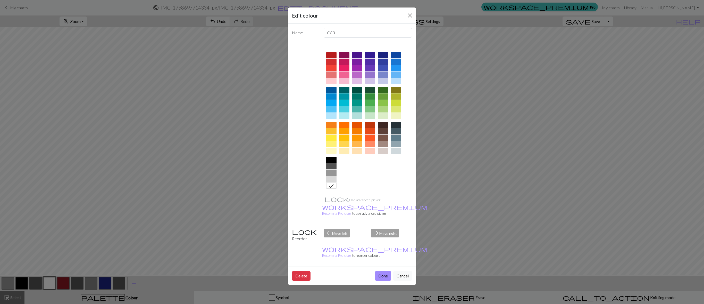
click at [47, 202] on div "Edit colour Name CC3 Use advanced picker workspace_premium Become a Pro user to…" at bounding box center [352, 152] width 704 height 304
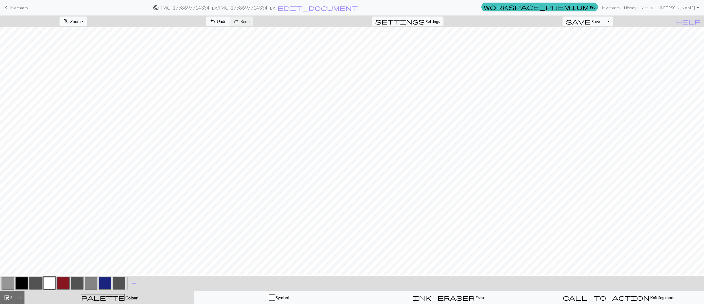
click at [60, 202] on button "button" at bounding box center [63, 283] width 12 height 12
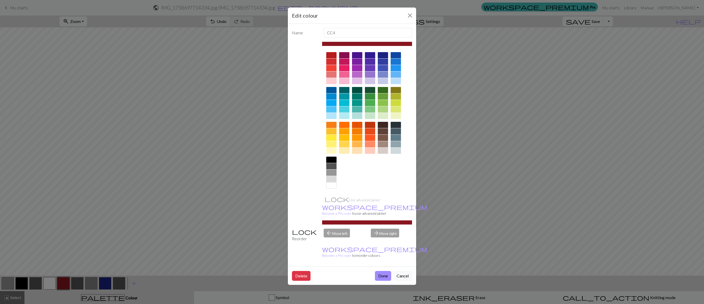
click at [65, 202] on div "Edit colour Name CC4 Use advanced picker workspace_premium Become a Pro user to…" at bounding box center [352, 152] width 704 height 304
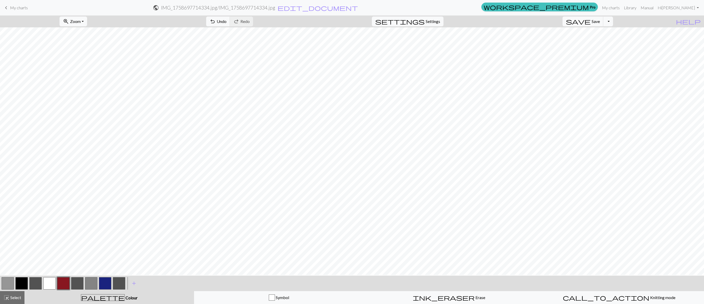
click at [103, 202] on button "button" at bounding box center [105, 283] width 12 height 12
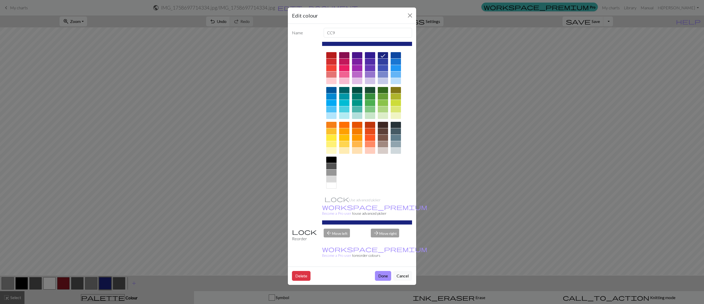
click at [469, 157] on div "Edit colour Name CC9 Use advanced picker workspace_premium Become a Pro user to…" at bounding box center [352, 152] width 704 height 304
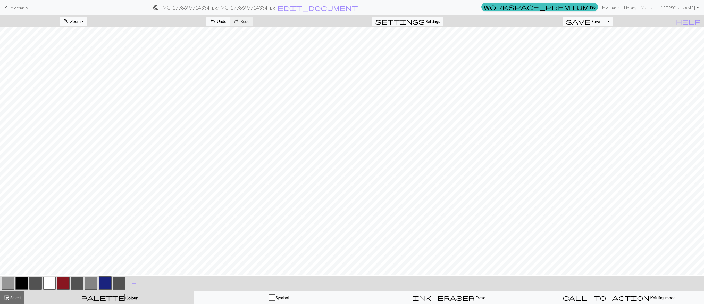
click at [48, 202] on button "button" at bounding box center [49, 283] width 12 height 12
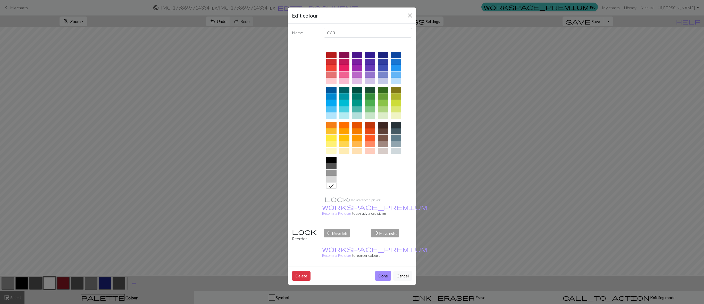
click at [469, 193] on div "Edit colour Name CC3 Use advanced picker workspace_premium Become a Pro user to…" at bounding box center [352, 152] width 704 height 304
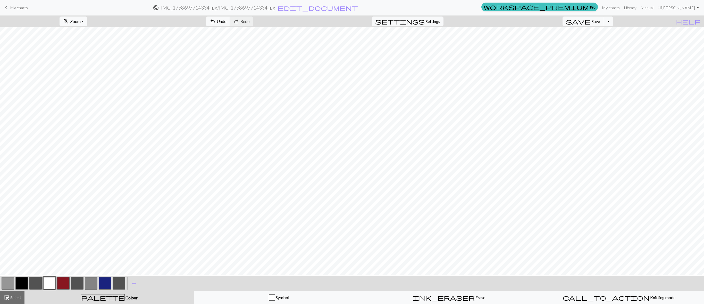
click at [100, 202] on button "button" at bounding box center [105, 283] width 12 height 12
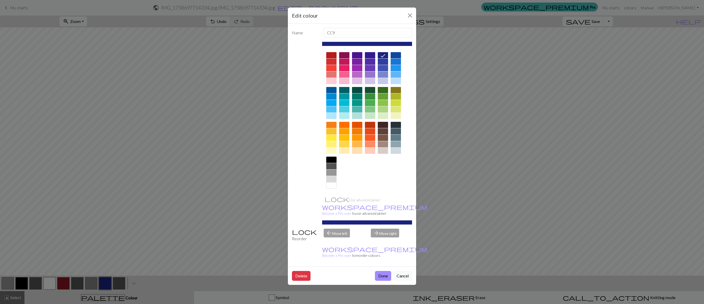
click at [469, 177] on div "Edit colour Name CC9 Use advanced picker workspace_premium Become a Pro user to…" at bounding box center [352, 152] width 704 height 304
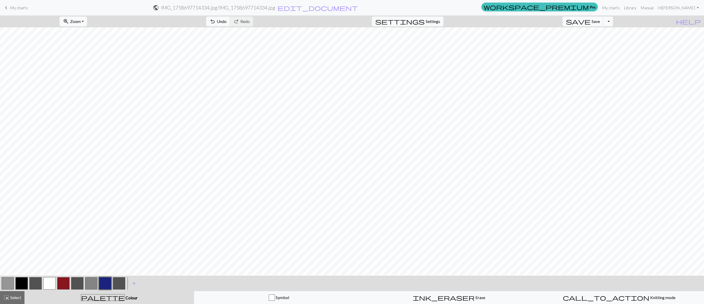
click at [76, 202] on button "button" at bounding box center [77, 283] width 12 height 12
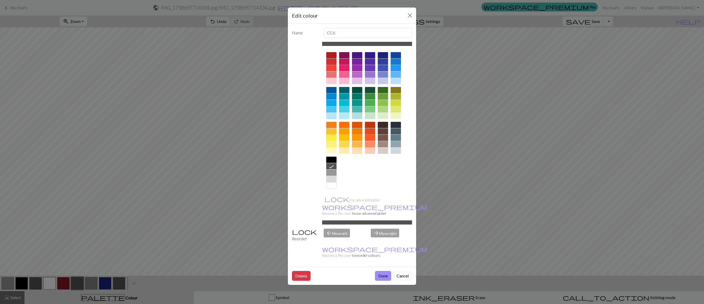
click at [451, 202] on div "Edit colour Name CC6 Use advanced picker workspace_premium Become a Pro user to…" at bounding box center [352, 152] width 704 height 304
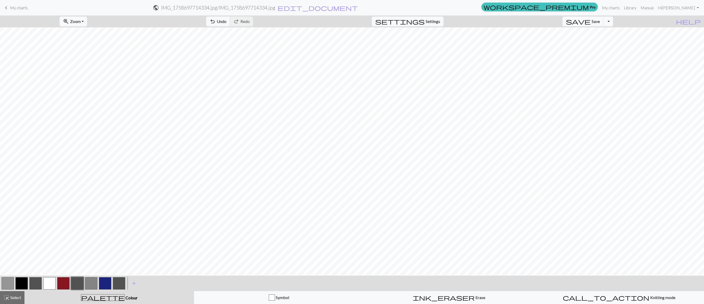
click at [3, 202] on button "button" at bounding box center [8, 283] width 12 height 12
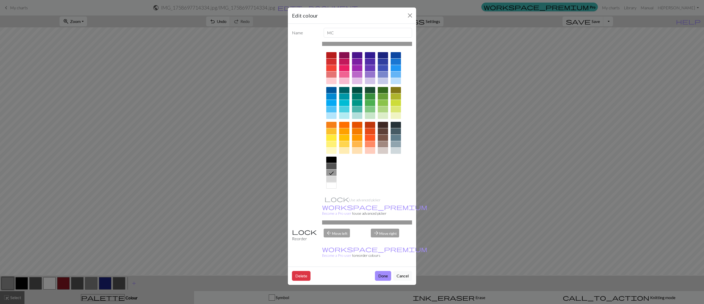
click at [11, 202] on div "Edit colour Name MC Use advanced picker workspace_premium Become a Pro user to …" at bounding box center [352, 152] width 704 height 304
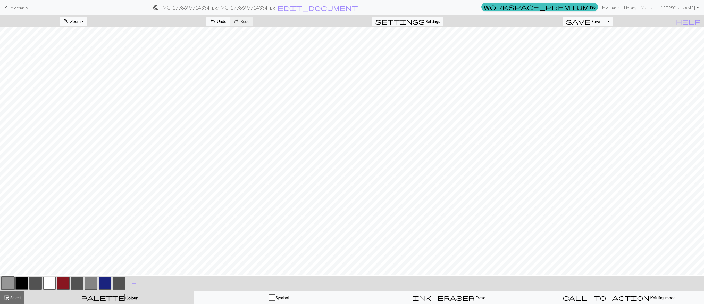
click at [8, 202] on button "button" at bounding box center [8, 283] width 12 height 12
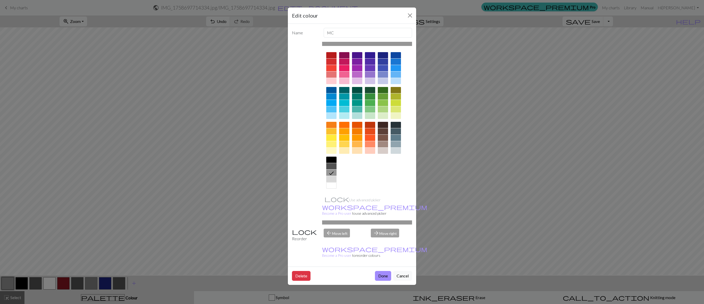
click at [8, 202] on div "Edit colour Name MC Use advanced picker workspace_premium Become a Pro user to …" at bounding box center [352, 152] width 704 height 304
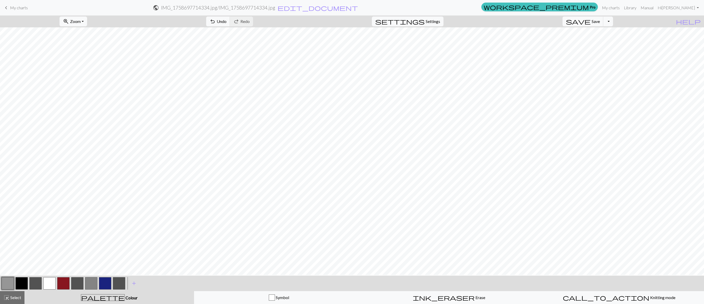
click at [103, 202] on button "button" at bounding box center [105, 283] width 12 height 12
click at [270, 202] on div "button" at bounding box center [272, 297] width 6 height 6
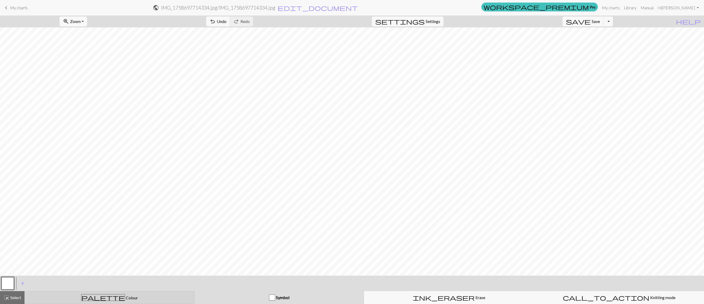
click at [115, 202] on button "palette Colour Colour" at bounding box center [109, 297] width 170 height 13
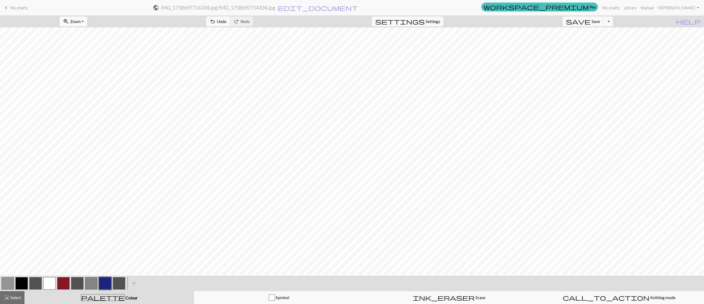
click at [104, 202] on button "button" at bounding box center [105, 283] width 12 height 12
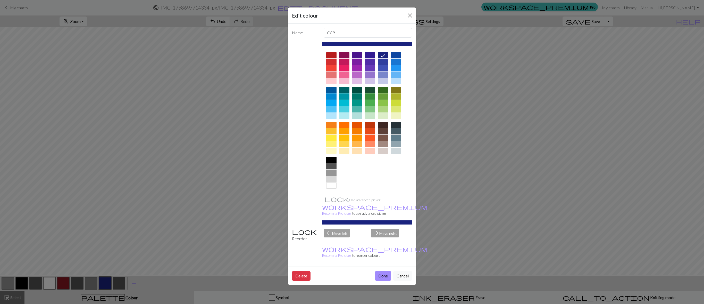
click at [104, 202] on div "Edit colour Name CC9 Use advanced picker workspace_premium Become a Pro user to…" at bounding box center [352, 152] width 704 height 304
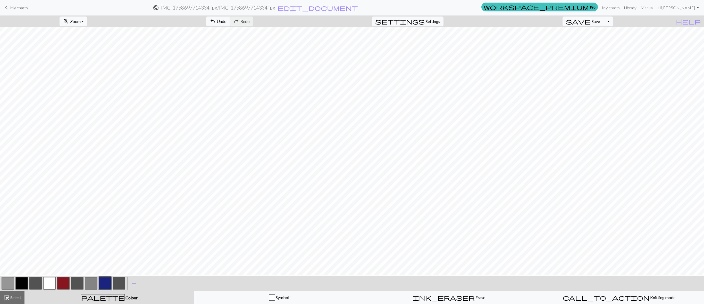
click at [101, 202] on button "button" at bounding box center [105, 283] width 12 height 12
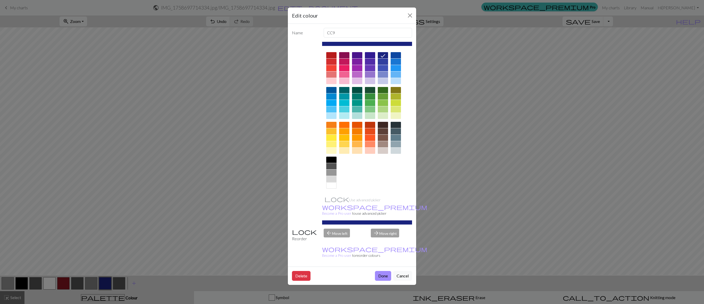
click at [101, 202] on div "Edit colour Name CC9 Use advanced picker workspace_premium Become a Pro user to…" at bounding box center [352, 152] width 704 height 304
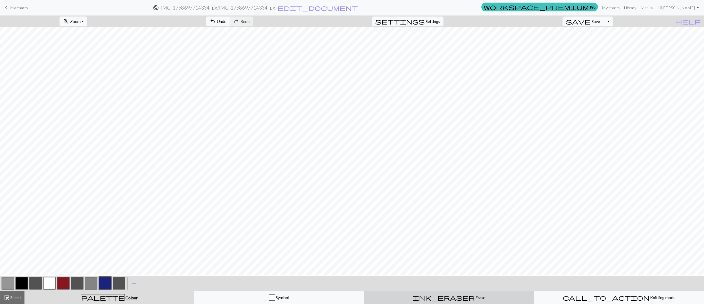
click at [445, 202] on span "ink_eraser" at bounding box center [444, 297] width 62 height 7
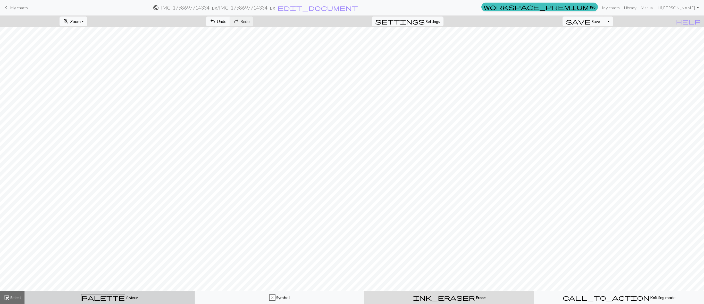
click at [89, 202] on button "palette Colour Colour" at bounding box center [109, 297] width 170 height 13
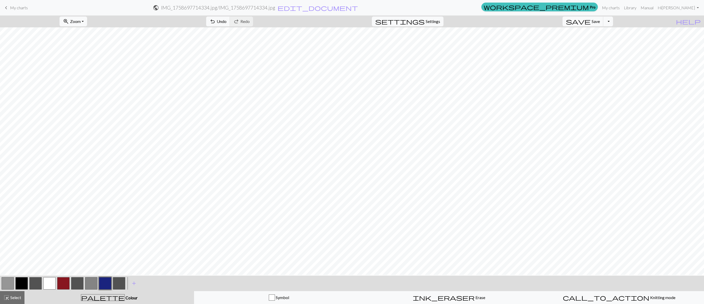
click at [105, 202] on button "button" at bounding box center [105, 283] width 12 height 12
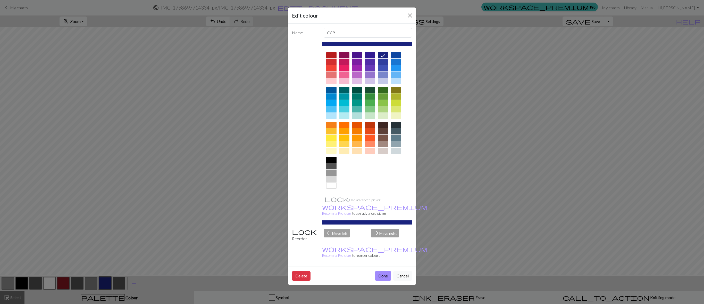
click at [105, 202] on div "Edit colour Name CC9 Use advanced picker workspace_premium Become a Pro user to…" at bounding box center [352, 152] width 704 height 304
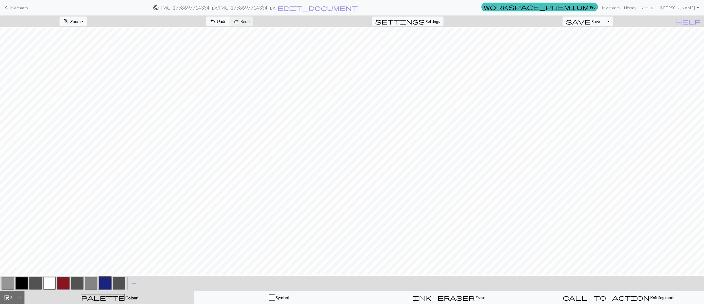
click at [37, 202] on button "button" at bounding box center [35, 283] width 12 height 12
click at [5, 202] on button "button" at bounding box center [8, 283] width 12 height 12
click at [103, 202] on button "button" at bounding box center [105, 283] width 12 height 12
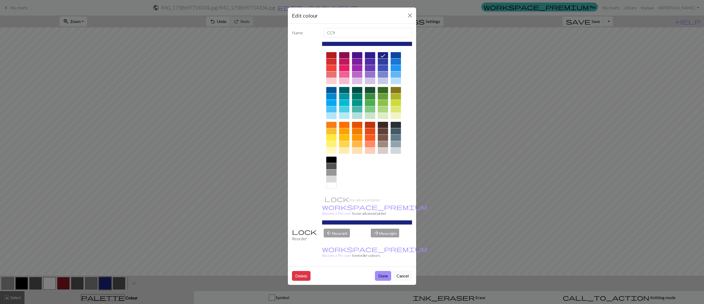
click at [185, 179] on div "Edit colour Name CC9 Use advanced picker workspace_premium Become a Pro user to…" at bounding box center [352, 152] width 704 height 304
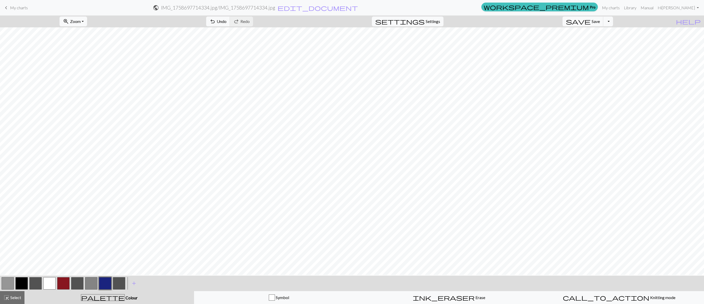
click at [23, 202] on button "button" at bounding box center [21, 283] width 12 height 12
click at [47, 202] on button "button" at bounding box center [49, 283] width 12 height 12
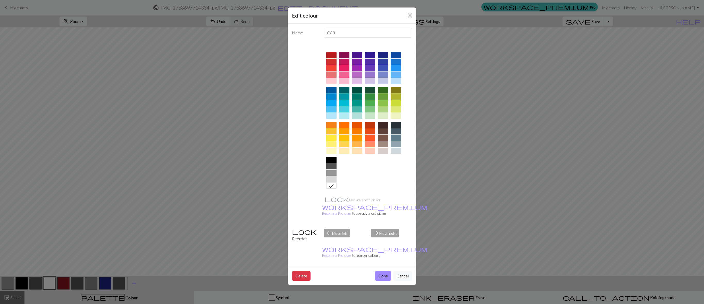
click at [469, 152] on div "Edit colour Name CC3 Use advanced picker workspace_premium Become a Pro user to…" at bounding box center [352, 152] width 704 height 304
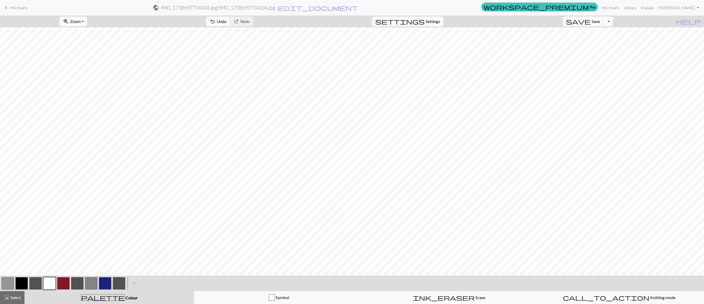
click at [20, 202] on button "button" at bounding box center [21, 283] width 12 height 12
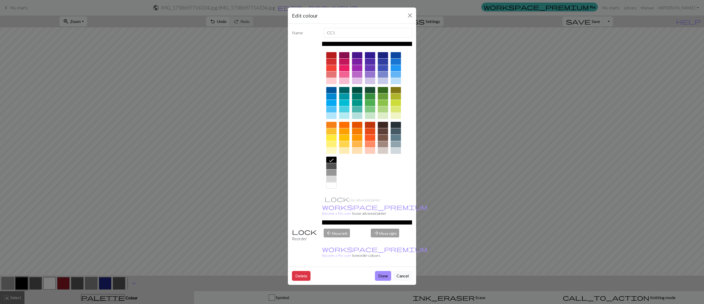
click at [469, 163] on div "Edit colour Name CC1 Use advanced picker workspace_premium Become a Pro user to…" at bounding box center [352, 152] width 704 height 304
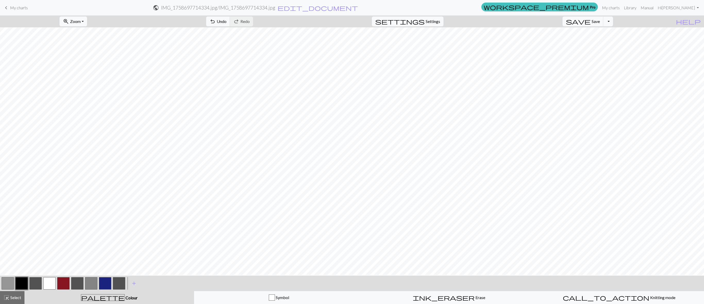
click at [49, 202] on button "button" at bounding box center [49, 283] width 12 height 12
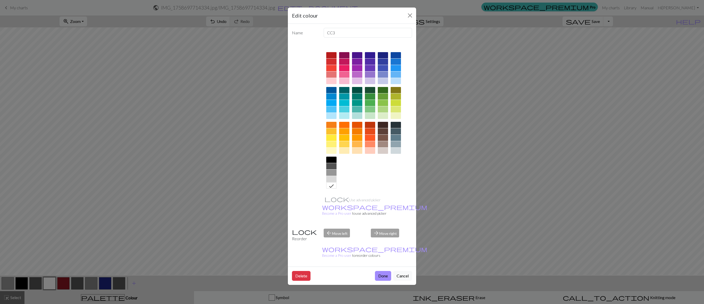
click at [469, 105] on div "Edit colour Name CC3 Use advanced picker workspace_premium Become a Pro user to…" at bounding box center [352, 152] width 704 height 304
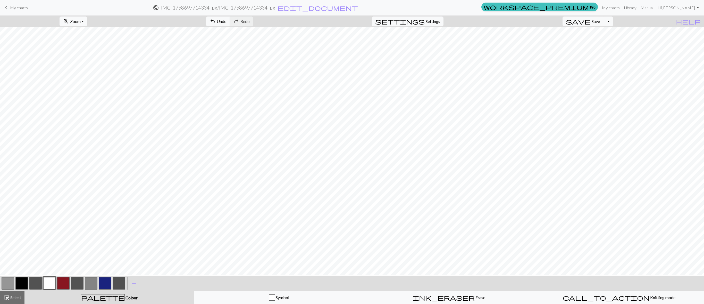
click at [20, 202] on button "button" at bounding box center [21, 283] width 12 height 12
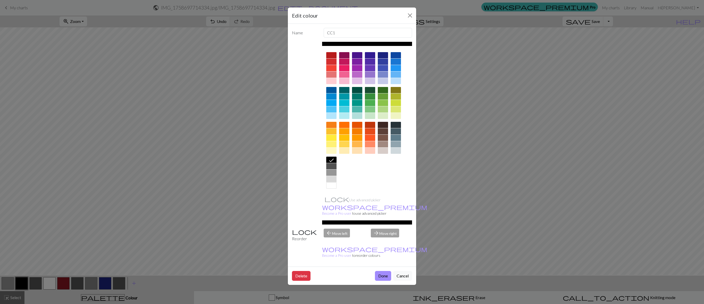
click at [469, 153] on div "Edit colour Name CC1 Use advanced picker workspace_premium Become a Pro user to…" at bounding box center [352, 152] width 704 height 304
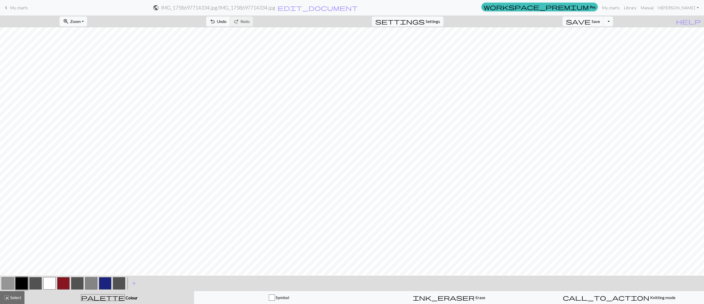
click at [49, 202] on button "button" at bounding box center [49, 283] width 12 height 12
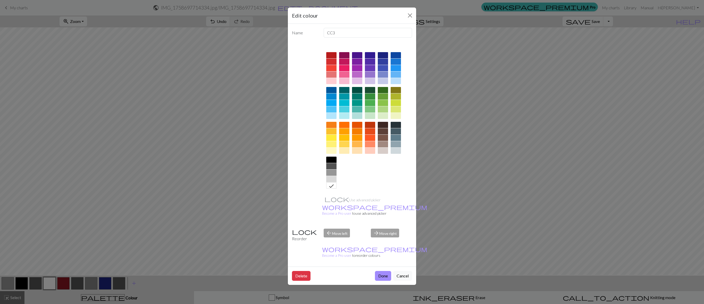
click at [49, 202] on div "Edit colour Name CC3 Use advanced picker workspace_premium Become a Pro user to…" at bounding box center [352, 152] width 704 height 304
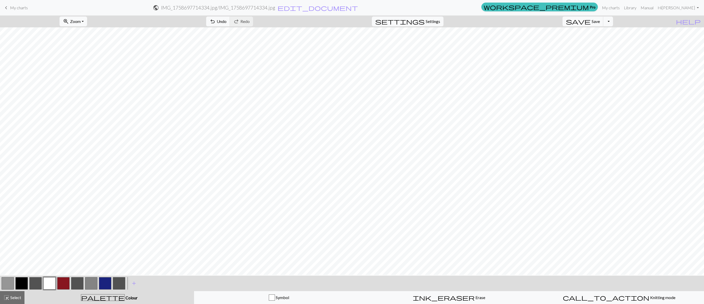
click at [20, 202] on button "button" at bounding box center [21, 283] width 12 height 12
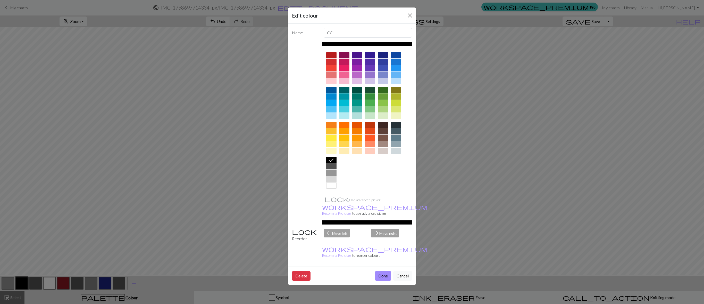
click at [454, 202] on div "Edit colour Name CC1 Use advanced picker workspace_premium Become a Pro user to…" at bounding box center [352, 152] width 704 height 304
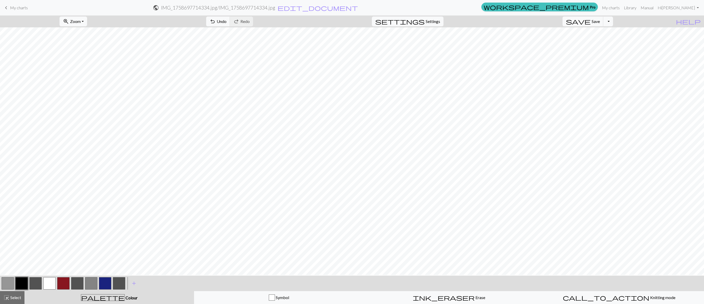
click at [23, 202] on button "button" at bounding box center [21, 283] width 12 height 12
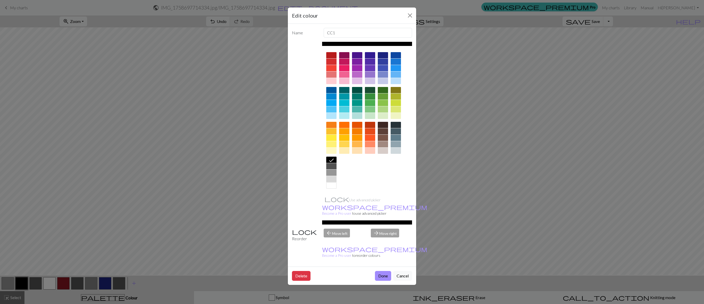
click at [22, 202] on div "Edit colour Name CC1 Use advanced picker workspace_premium Become a Pro user to…" at bounding box center [352, 152] width 704 height 304
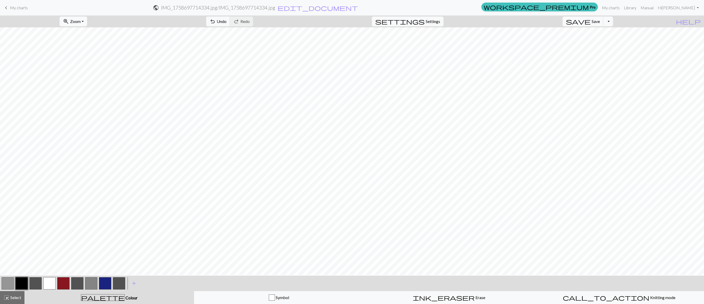
click at [51, 202] on button "button" at bounding box center [49, 283] width 12 height 12
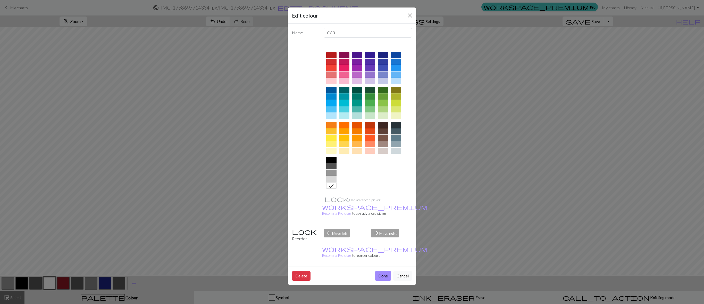
click at [51, 202] on div "Edit colour Name CC3 Use advanced picker workspace_premium Become a Pro user to…" at bounding box center [352, 152] width 704 height 304
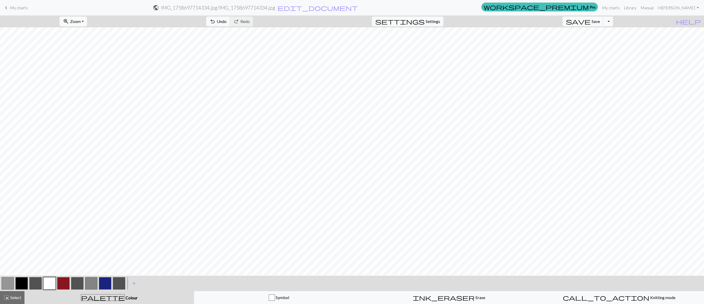
click at [18, 202] on button "button" at bounding box center [21, 283] width 12 height 12
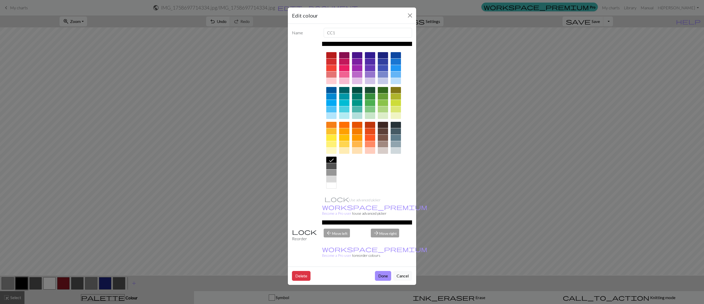
click at [162, 181] on div "Edit colour Name CC1 Use advanced picker workspace_premium Become a Pro user to…" at bounding box center [352, 152] width 704 height 304
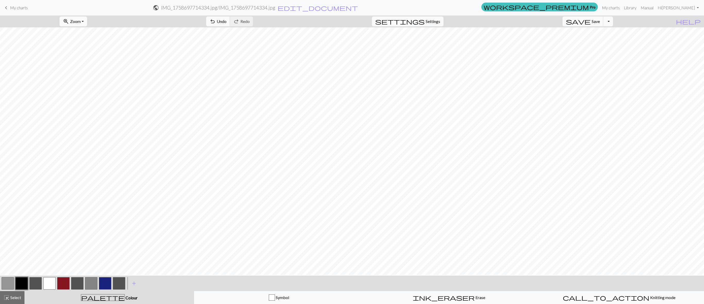
click at [48, 202] on button "button" at bounding box center [49, 283] width 12 height 12
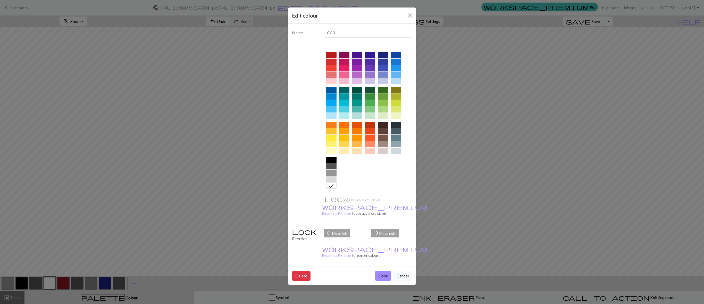
click at [48, 202] on div "Edit colour Name CC3 Use advanced picker workspace_premium Become a Pro user to…" at bounding box center [352, 152] width 704 height 304
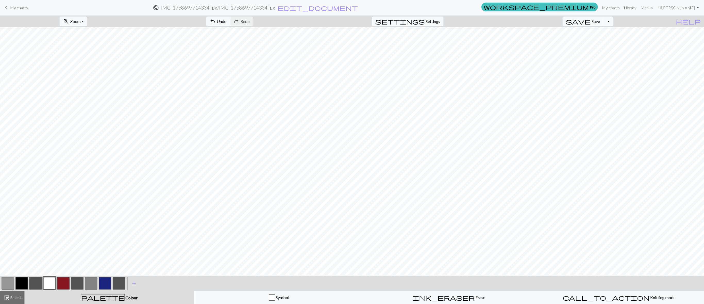
click at [22, 202] on button "button" at bounding box center [21, 283] width 12 height 12
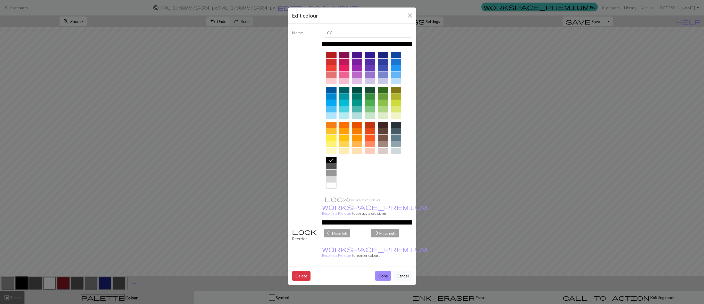
click at [22, 202] on div "Edit colour Name CC1 Use advanced picker workspace_premium Become a Pro user to…" at bounding box center [352, 152] width 704 height 304
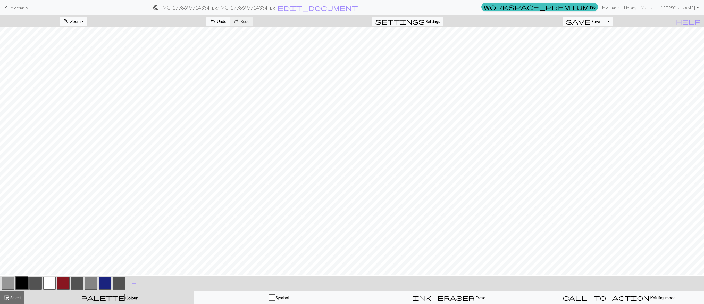
click at [23, 202] on button "button" at bounding box center [21, 283] width 12 height 12
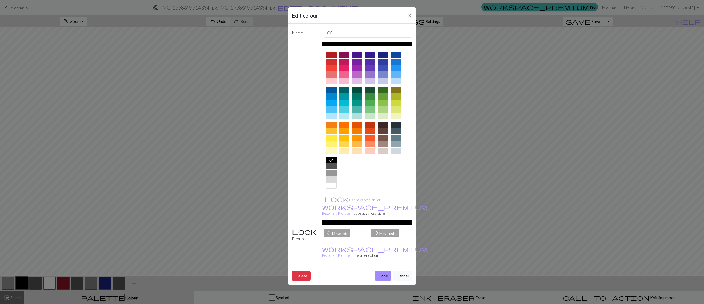
click at [22, 202] on div "Edit colour Name CC1 Use advanced picker workspace_premium Become a Pro user to…" at bounding box center [352, 152] width 704 height 304
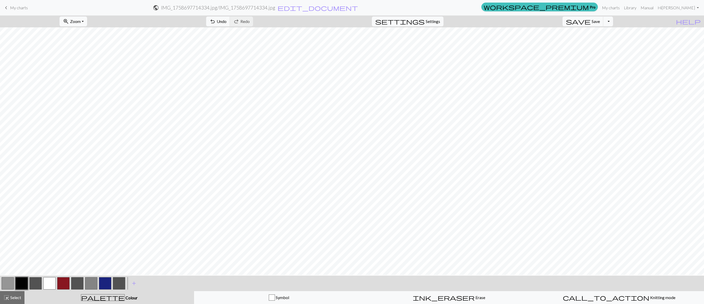
click at [47, 202] on button "button" at bounding box center [49, 283] width 12 height 12
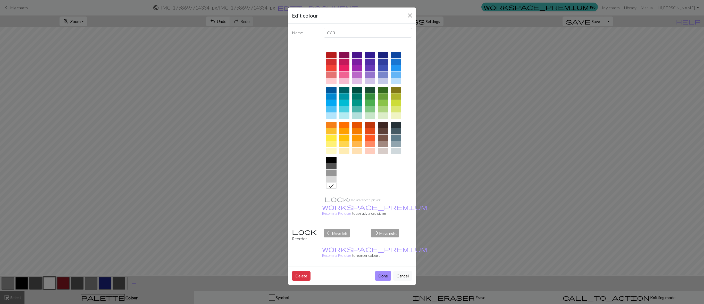
click at [47, 202] on div "Edit colour Name CC3 Use advanced picker workspace_premium Become a Pro user to…" at bounding box center [352, 152] width 704 height 304
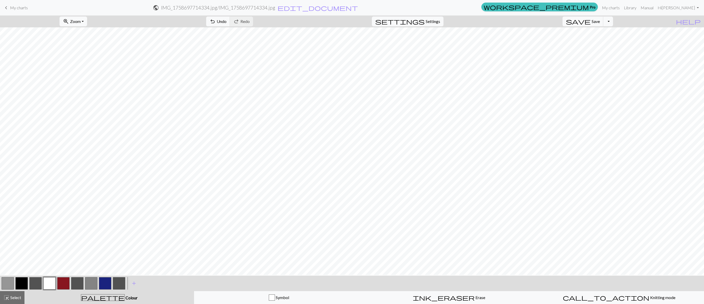
click at [24, 202] on button "button" at bounding box center [21, 283] width 12 height 12
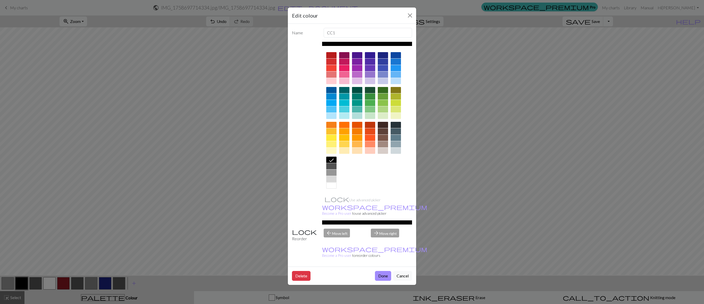
click at [24, 202] on div "Edit colour Name CC1 Use advanced picker workspace_premium Become a Pro user to…" at bounding box center [352, 152] width 704 height 304
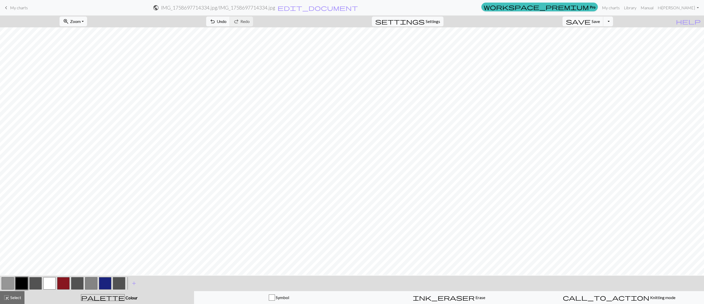
click at [52, 202] on button "button" at bounding box center [49, 283] width 12 height 12
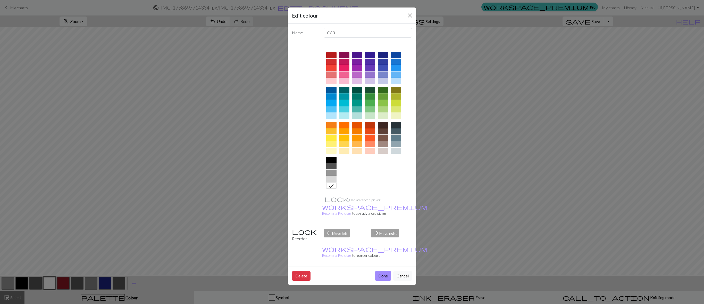
click at [52, 202] on div "Edit colour Name CC3 Use advanced picker workspace_premium Become a Pro user to…" at bounding box center [352, 152] width 704 height 304
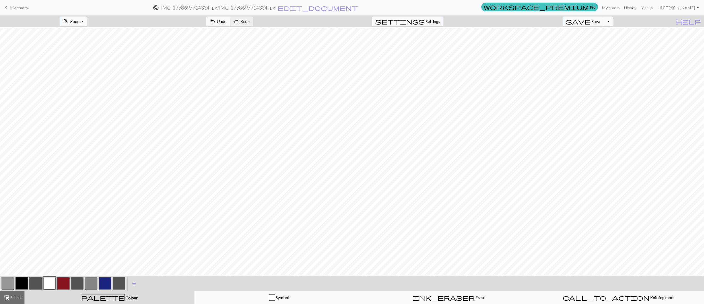
click at [18, 202] on button "button" at bounding box center [21, 283] width 12 height 12
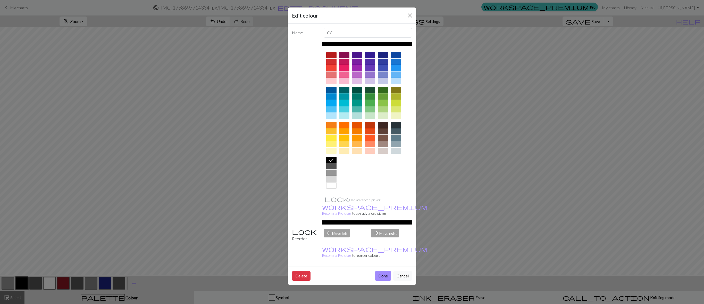
click at [18, 202] on div "Edit colour Name CC1 Use advanced picker workspace_premium Become a Pro user to…" at bounding box center [352, 152] width 704 height 304
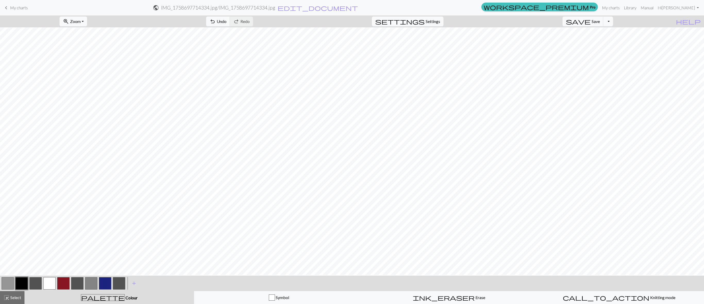
click at [103, 202] on button "button" at bounding box center [105, 283] width 12 height 12
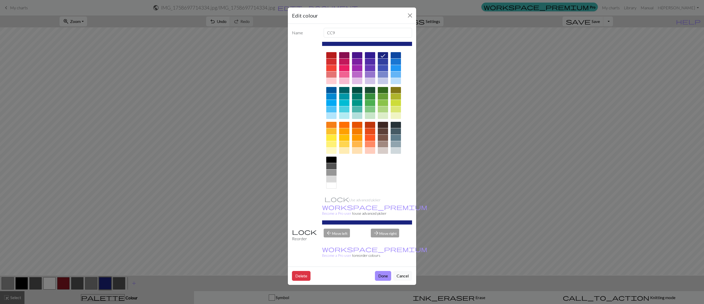
click at [103, 202] on div "Edit colour Name CC9 Use advanced picker workspace_premium Become a Pro user to…" at bounding box center [352, 152] width 704 height 304
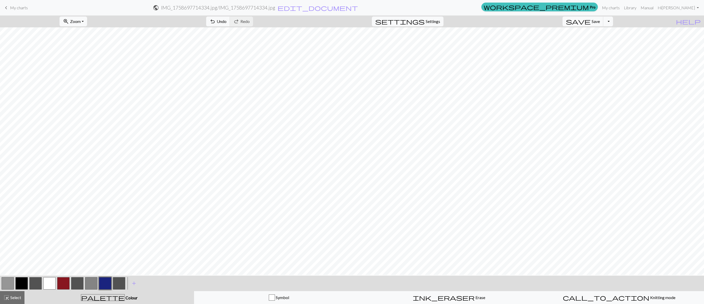
click at [19, 202] on button "button" at bounding box center [21, 283] width 12 height 12
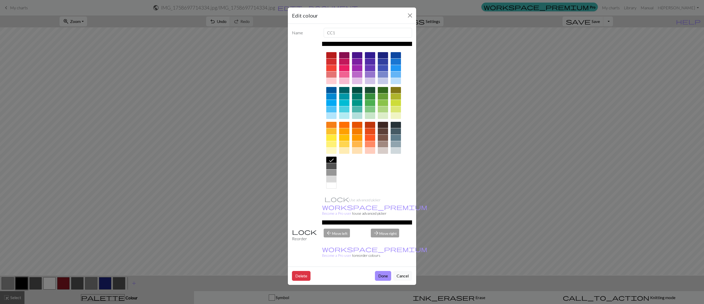
click at [19, 202] on div "Edit colour Name CC1 Use advanced picker workspace_premium Become a Pro user to…" at bounding box center [352, 152] width 704 height 304
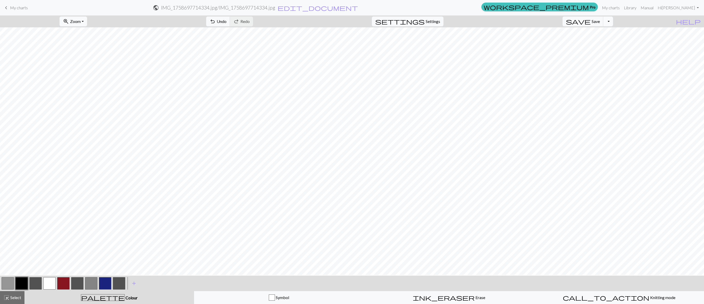
click at [469, 22] on button "Toggle Dropdown" at bounding box center [608, 21] width 10 height 10
click at [469, 43] on button "save_alt Download" at bounding box center [570, 41] width 85 height 8
click at [469, 19] on span "Save" at bounding box center [596, 21] width 8 height 5
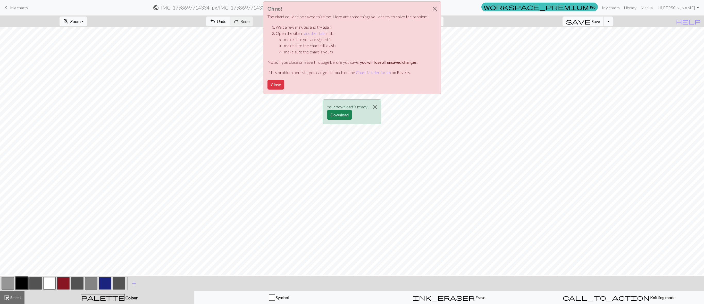
click at [469, 19] on div "Oh no! The chart couldn't be saved this time. Here are some things you can try …" at bounding box center [352, 64] width 704 height 128
click at [434, 9] on button "Close" at bounding box center [435, 9] width 12 height 14
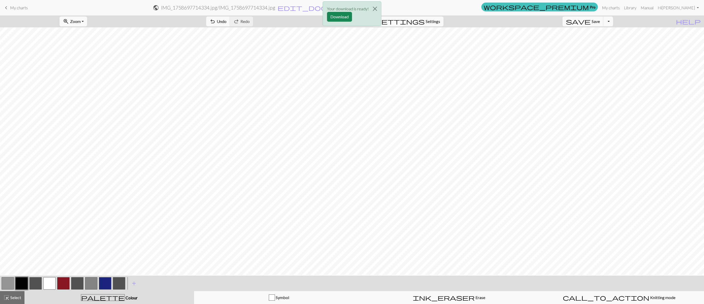
click at [469, 21] on div "Your download is ready! Download" at bounding box center [352, 15] width 704 height 30
click at [469, 22] on div "Your download is ready! Download" at bounding box center [352, 15] width 704 height 30
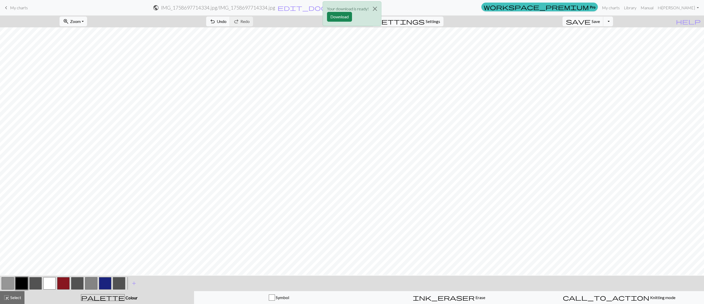
click at [469, 21] on div "Your download is ready! Download" at bounding box center [352, 15] width 704 height 30
click at [469, 20] on div "Your download is ready! Download" at bounding box center [352, 15] width 704 height 30
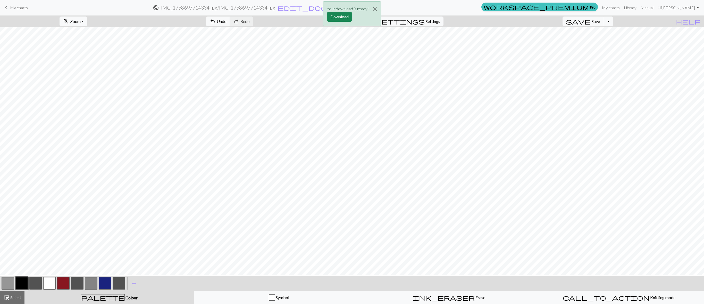
click at [469, 20] on div "Your download is ready! Download" at bounding box center [352, 15] width 704 height 30
click at [337, 20] on button "Download" at bounding box center [339, 17] width 25 height 10
click at [469, 22] on button "Toggle Dropdown" at bounding box center [608, 21] width 10 height 10
click at [469, 31] on button "file_copy Save a copy" at bounding box center [570, 33] width 85 height 8
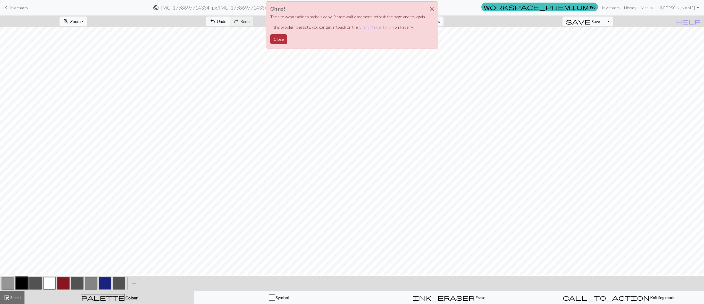
click at [278, 40] on button "Close" at bounding box center [278, 39] width 17 height 10
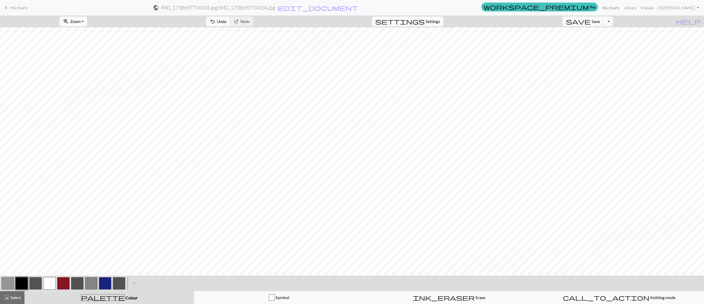
click at [469, 6] on link "My charts" at bounding box center [611, 8] width 22 height 10
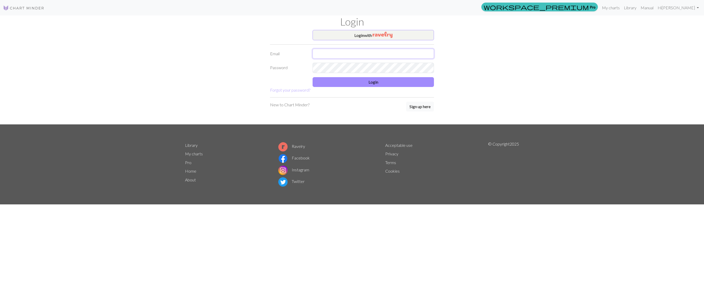
type input "[EMAIL_ADDRESS][DOMAIN_NAME]"
click at [374, 82] on button "Login" at bounding box center [373, 82] width 121 height 10
click at [359, 83] on button "Login" at bounding box center [373, 82] width 121 height 10
click at [469, 8] on link "My charts" at bounding box center [611, 8] width 22 height 10
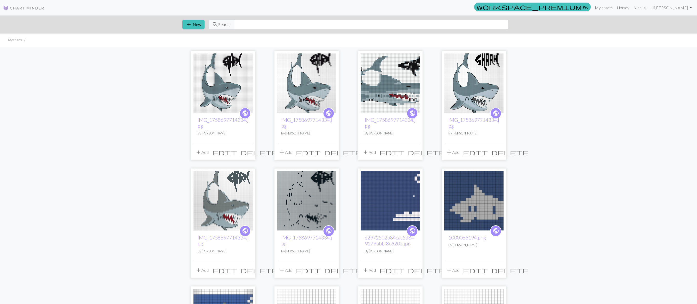
click at [220, 97] on img at bounding box center [222, 82] width 59 height 59
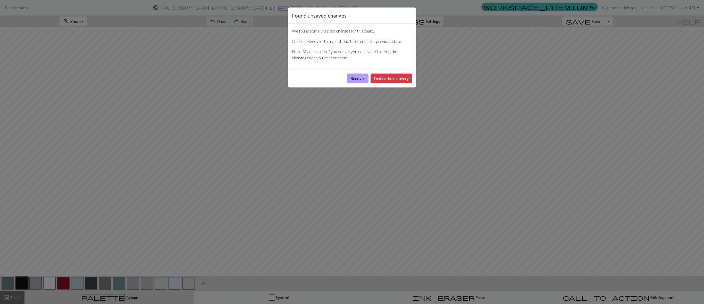
click at [359, 81] on button "Recover" at bounding box center [357, 78] width 21 height 10
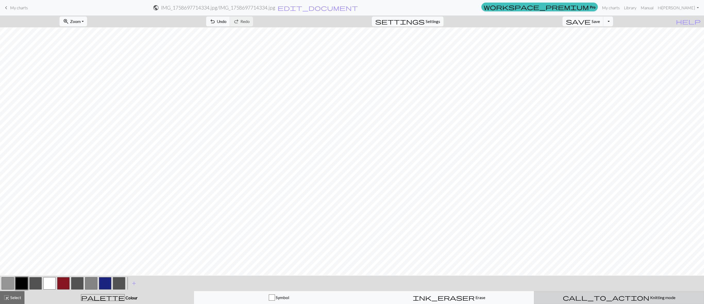
click at [469, 202] on span "call_to_action" at bounding box center [606, 297] width 87 height 7
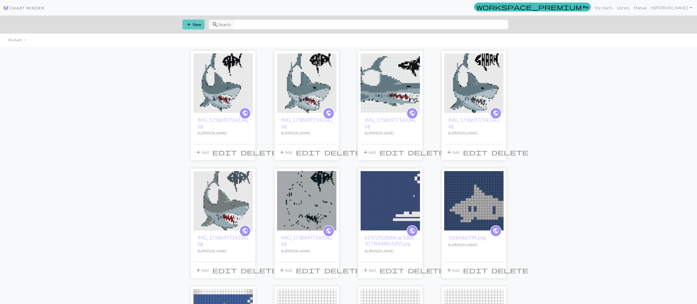
click at [196, 24] on button "add New" at bounding box center [193, 25] width 22 height 10
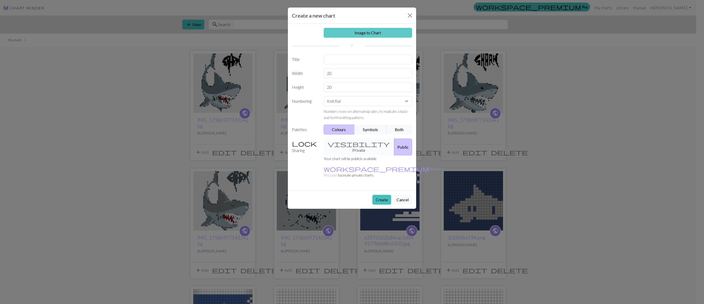
click at [369, 31] on link "Image to Chart" at bounding box center [368, 33] width 89 height 10
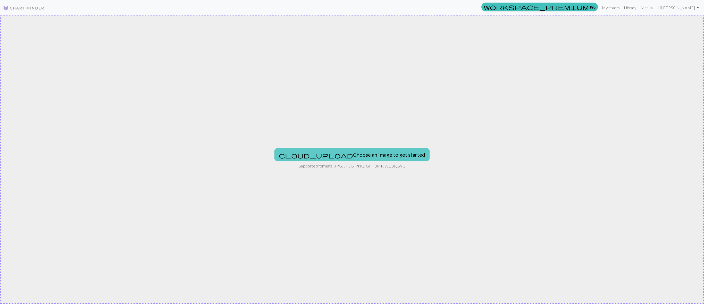
click at [359, 148] on button "cloud_upload Choose an image to get started" at bounding box center [352, 154] width 155 height 12
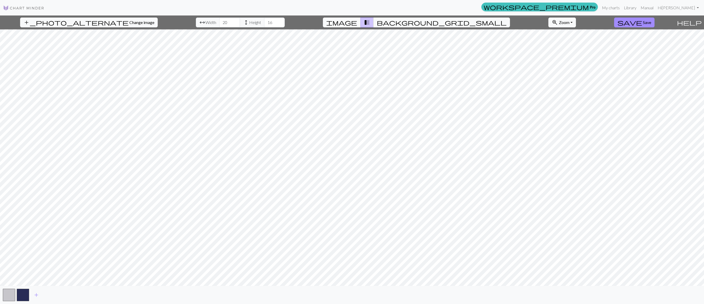
click at [357, 21] on span "image" at bounding box center [341, 22] width 31 height 7
click at [219, 21] on input "20" at bounding box center [229, 23] width 21 height 10
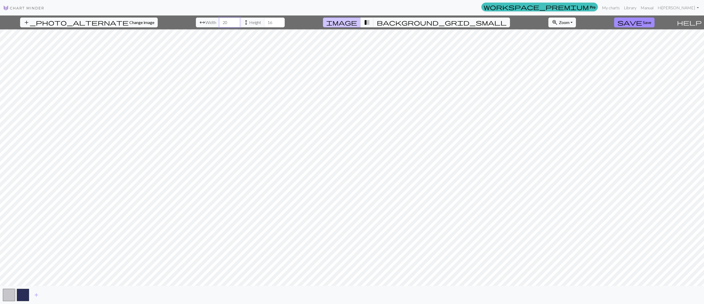
click at [219, 21] on input "20" at bounding box center [229, 23] width 21 height 10
click at [219, 20] on input "number" at bounding box center [229, 23] width 21 height 10
type input "80"
click at [264, 22] on input "16" at bounding box center [274, 23] width 21 height 10
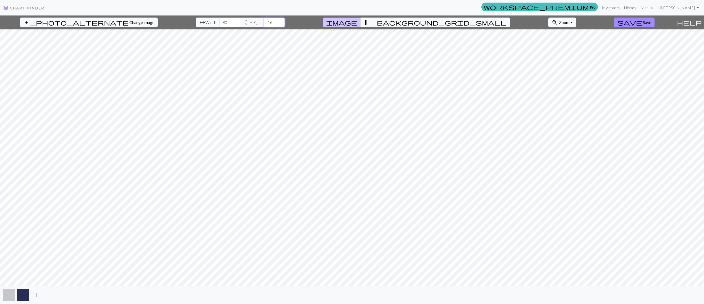
click at [264, 22] on input "16" at bounding box center [274, 23] width 21 height 10
drag, startPoint x: 254, startPoint y: 23, endPoint x: 259, endPoint y: 23, distance: 5.7
click at [264, 23] on input "16" at bounding box center [274, 23] width 21 height 10
type input "80"
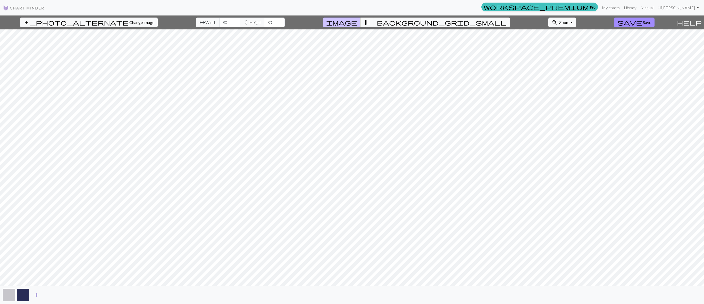
click at [36, 202] on span "add" at bounding box center [36, 294] width 6 height 7
click at [49, 202] on span "add" at bounding box center [50, 294] width 6 height 7
click at [67, 202] on span "add" at bounding box center [64, 294] width 6 height 7
click at [81, 202] on button "add" at bounding box center [78, 295] width 13 height 10
click at [95, 202] on button "add" at bounding box center [92, 295] width 13 height 10
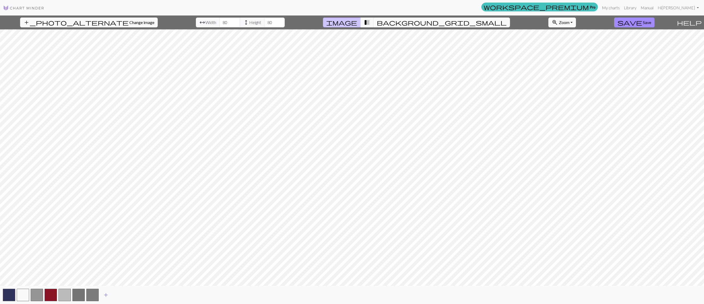
click at [106, 202] on span "add" at bounding box center [106, 294] width 6 height 7
click at [119, 202] on span "add" at bounding box center [120, 294] width 6 height 7
click at [138, 202] on button "add" at bounding box center [133, 295] width 13 height 10
click at [469, 20] on button "save Save" at bounding box center [634, 23] width 40 height 10
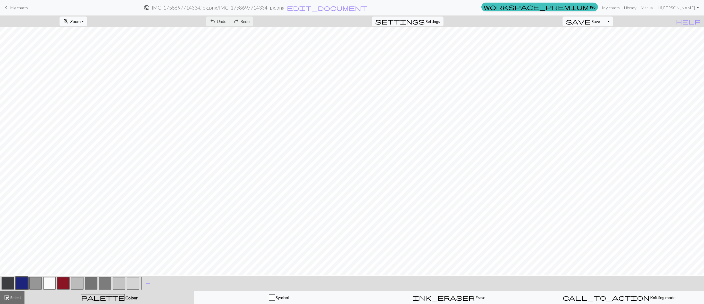
click at [131, 202] on button "button" at bounding box center [133, 283] width 12 height 12
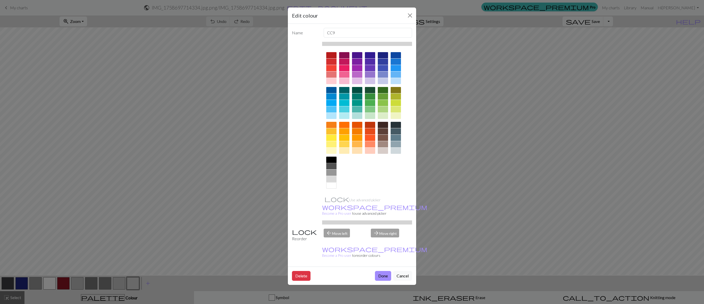
click at [333, 158] on div at bounding box center [331, 159] width 10 height 6
click at [382, 202] on button "Done" at bounding box center [383, 276] width 16 height 10
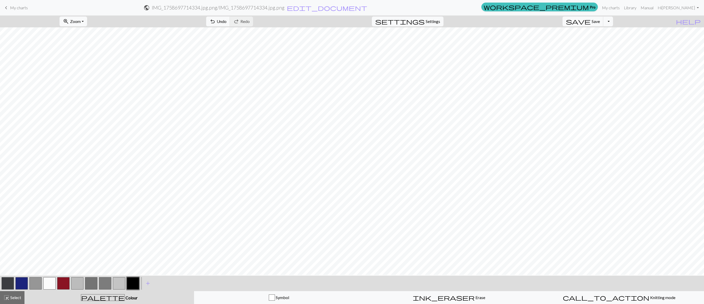
click at [113, 202] on button "button" at bounding box center [119, 283] width 12 height 12
